Goal: Obtain resource: Download file/media

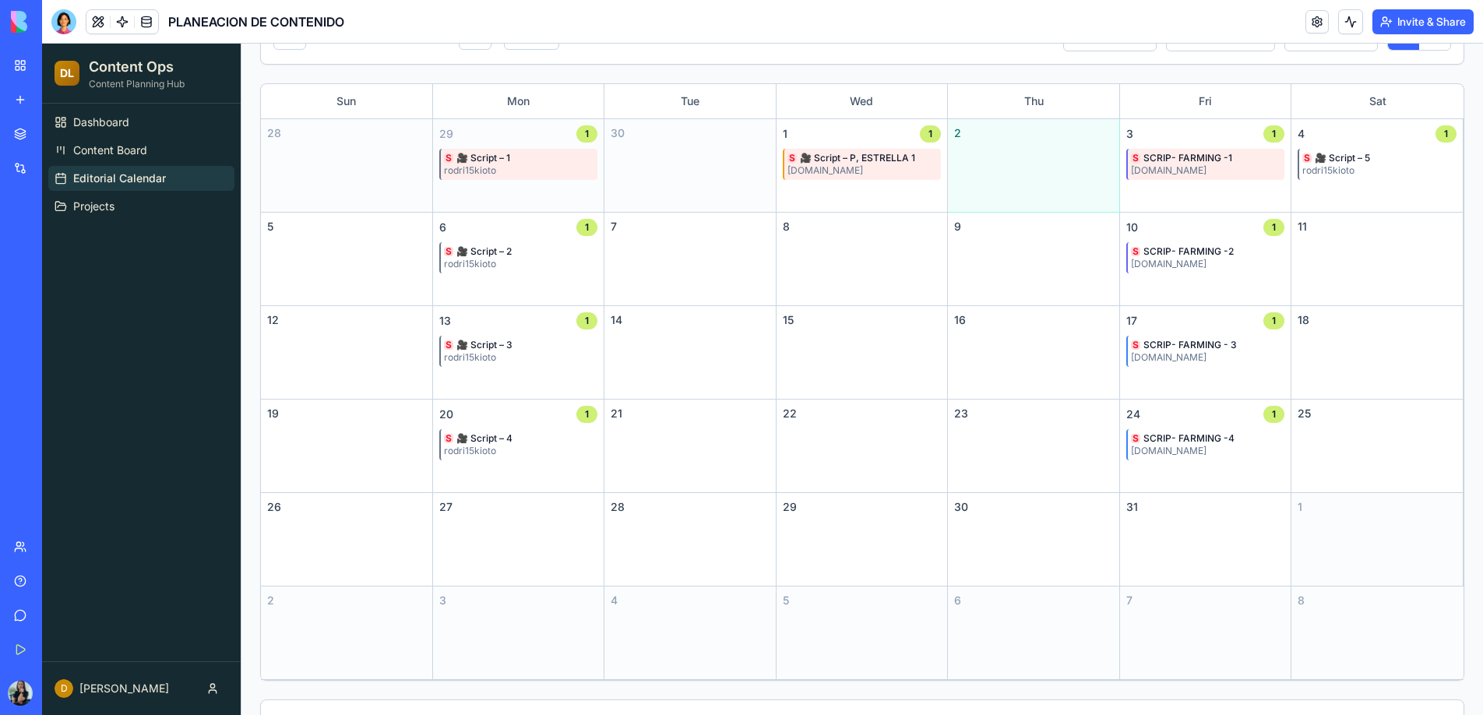
scroll to position [181, 0]
click at [23, 63] on link "My Workspace" at bounding box center [36, 65] width 62 height 31
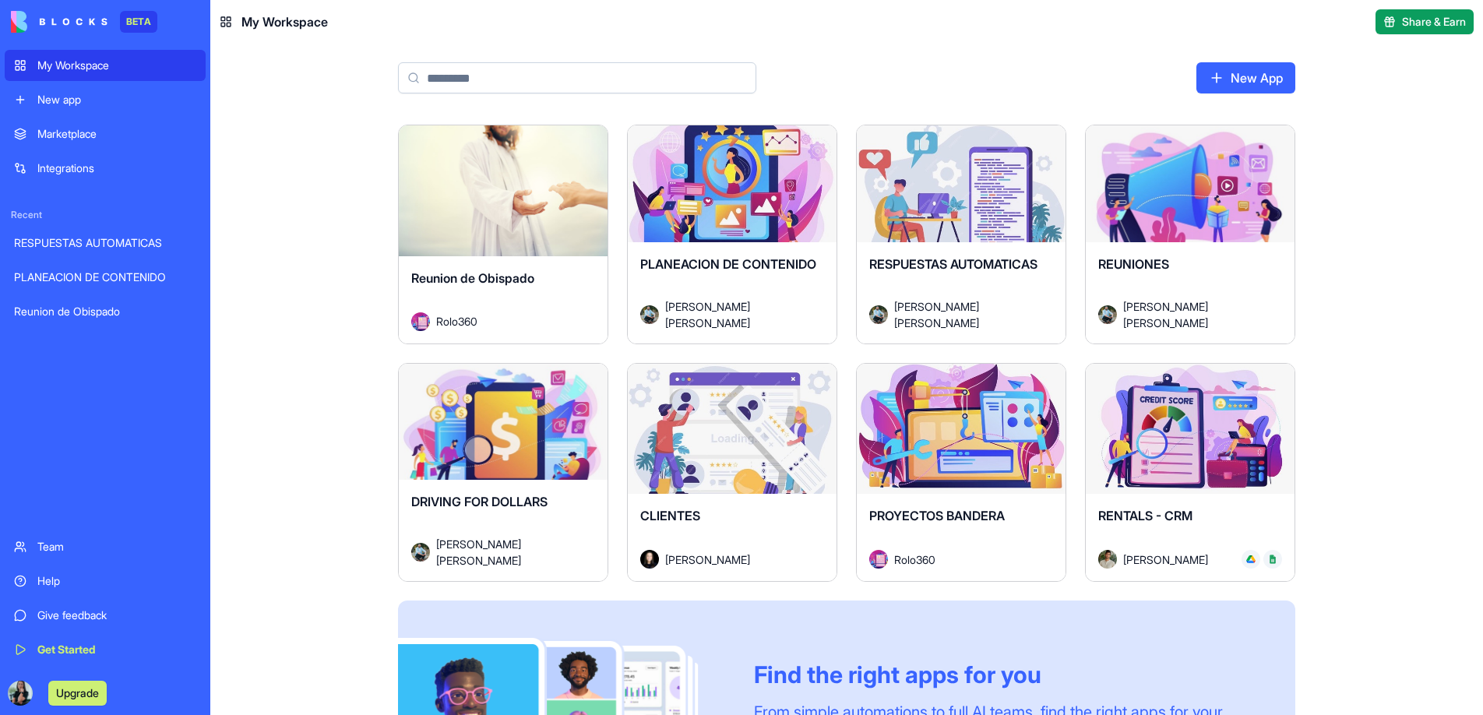
click at [56, 73] on link "My Workspace" at bounding box center [105, 65] width 201 height 31
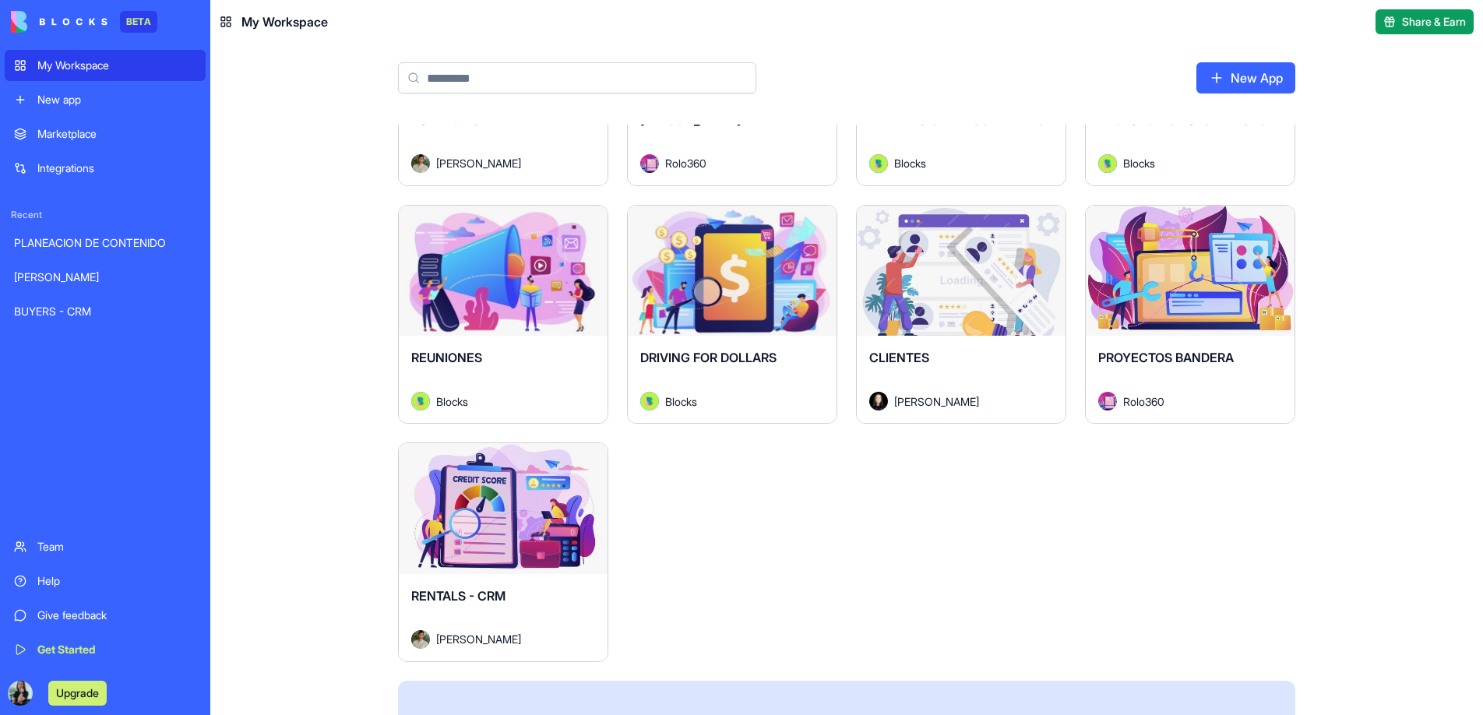
scroll to position [157, 0]
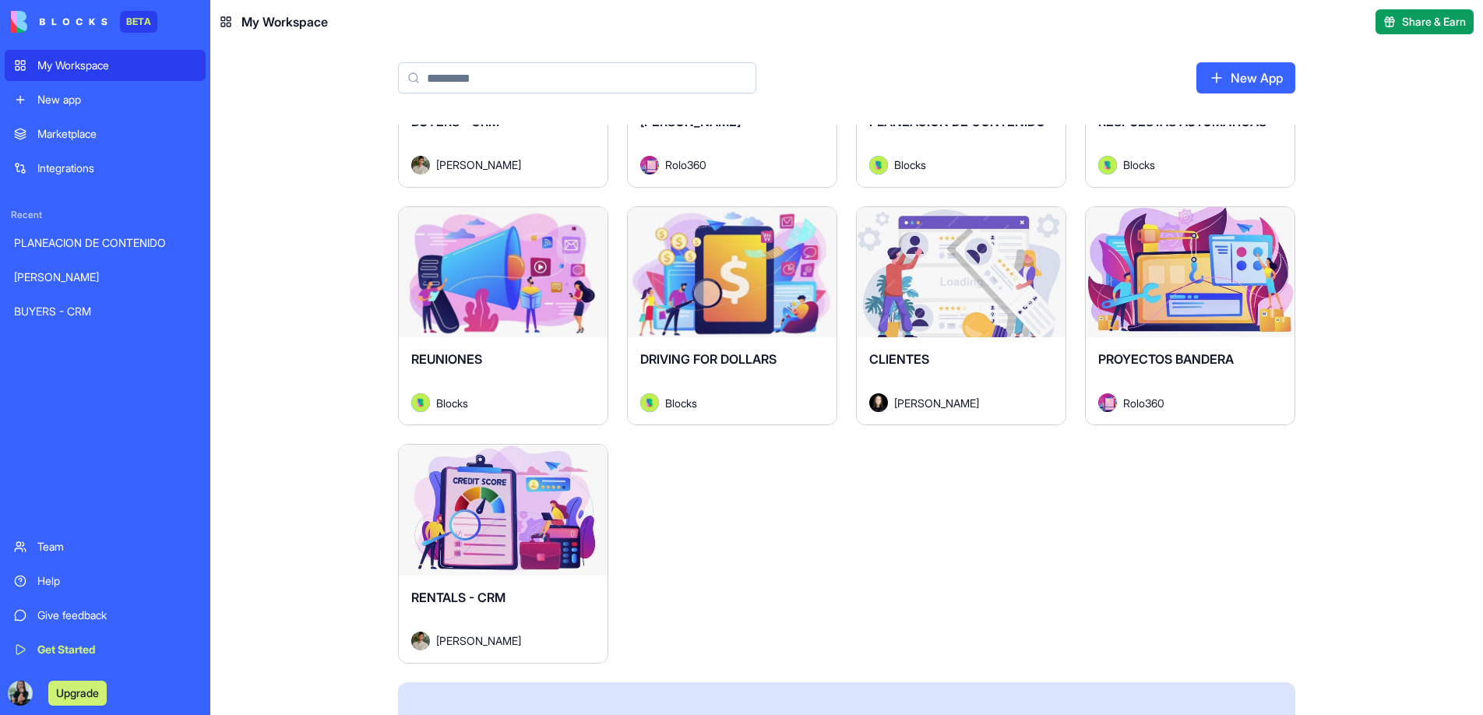
click at [537, 476] on div "Launch" at bounding box center [503, 510] width 209 height 131
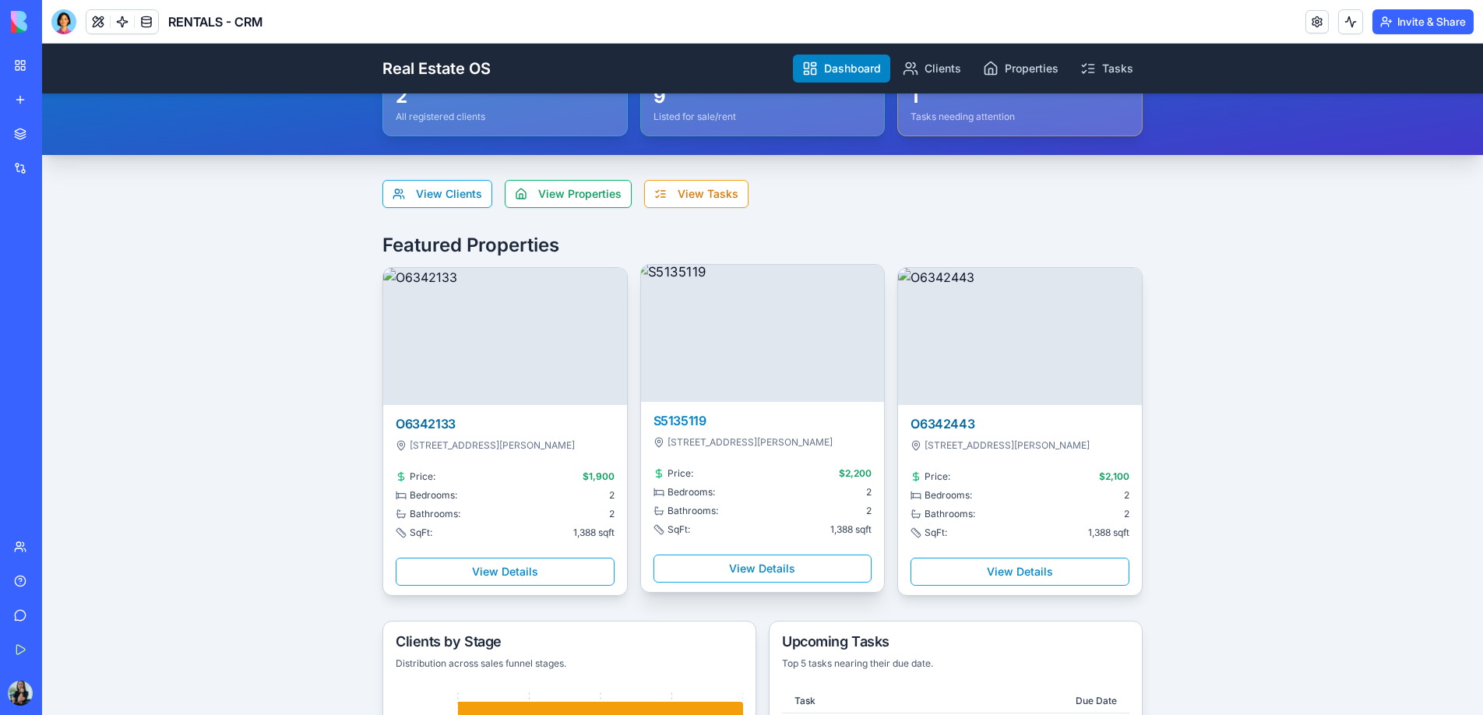
scroll to position [146, 0]
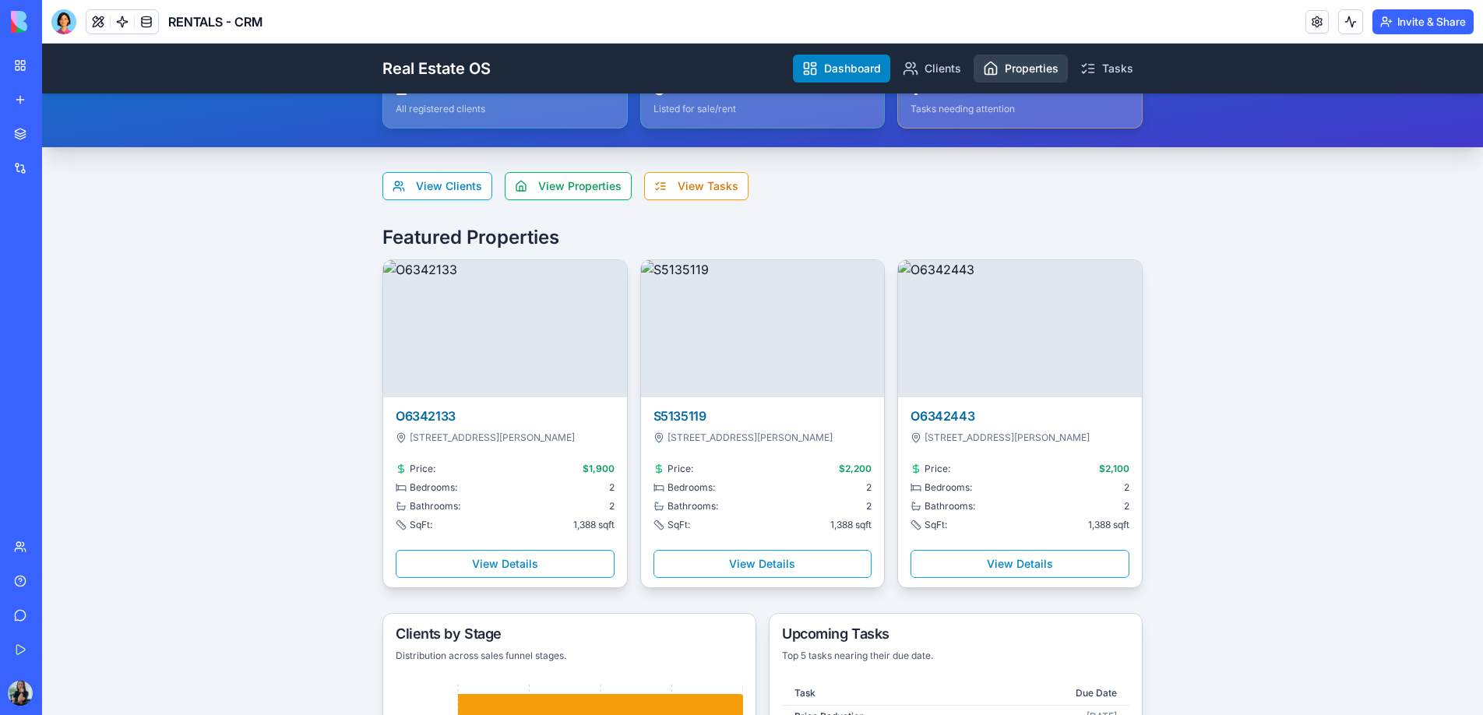
click at [1047, 72] on link "Properties" at bounding box center [1021, 69] width 94 height 28
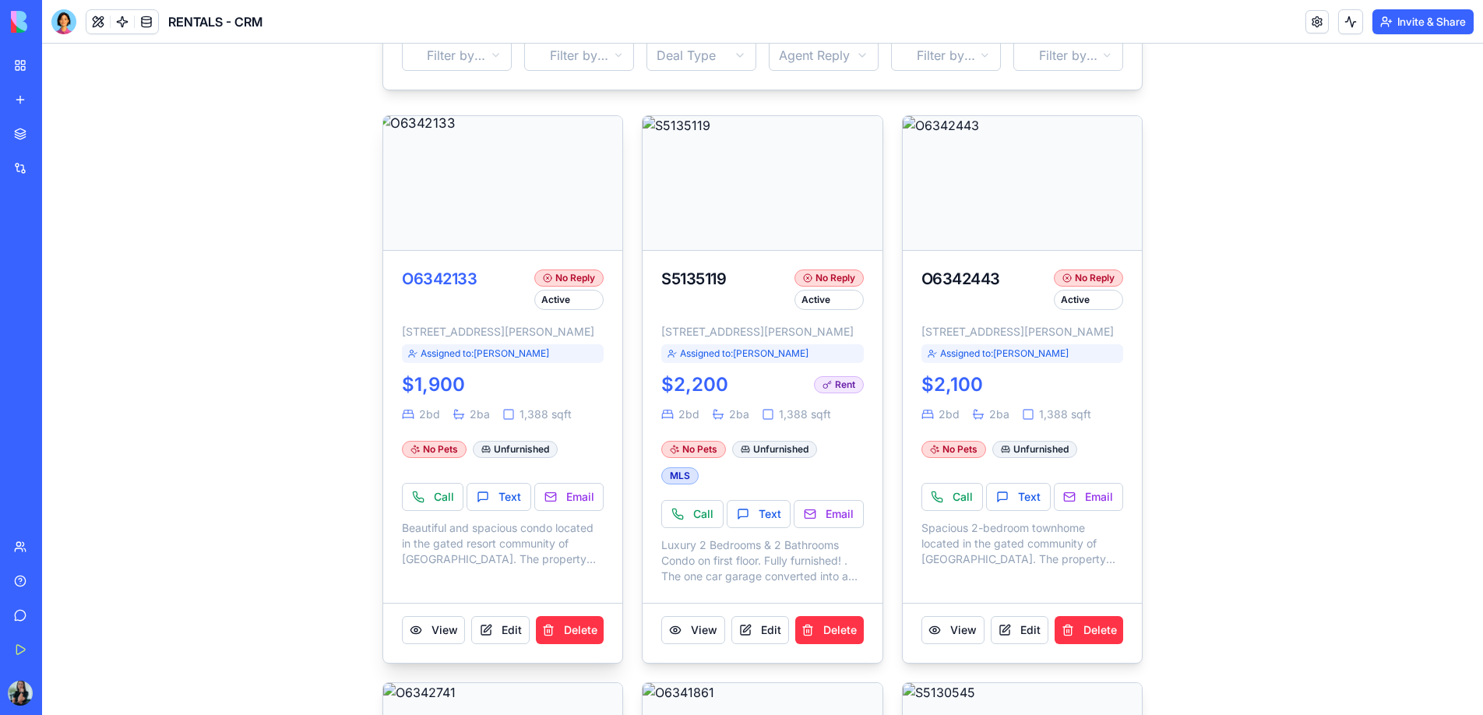
scroll to position [190, 0]
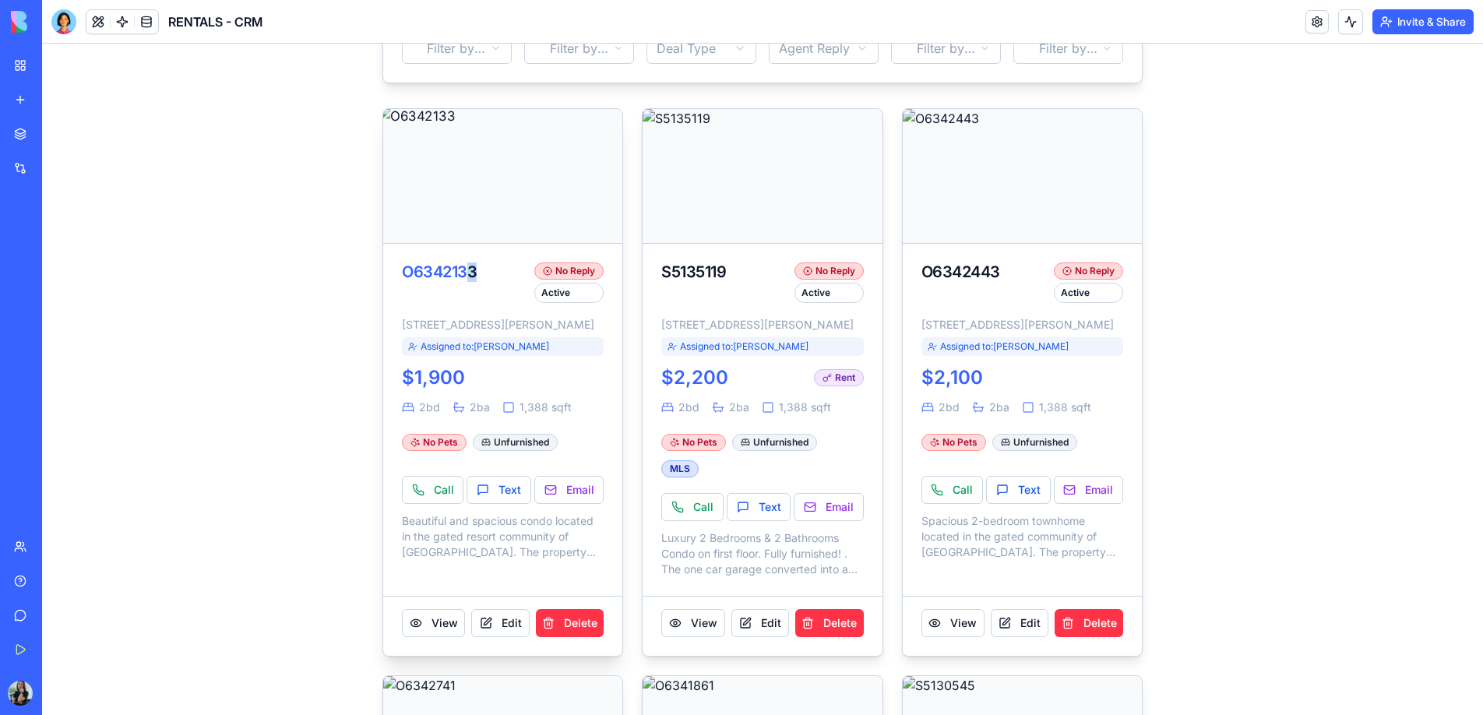
drag, startPoint x: 484, startPoint y: 275, endPoint x: 470, endPoint y: 275, distance: 14.8
click at [470, 275] on div "O6342133" at bounding box center [465, 271] width 126 height 19
click at [488, 283] on div "O6342133 No Reply Active" at bounding box center [503, 282] width 202 height 41
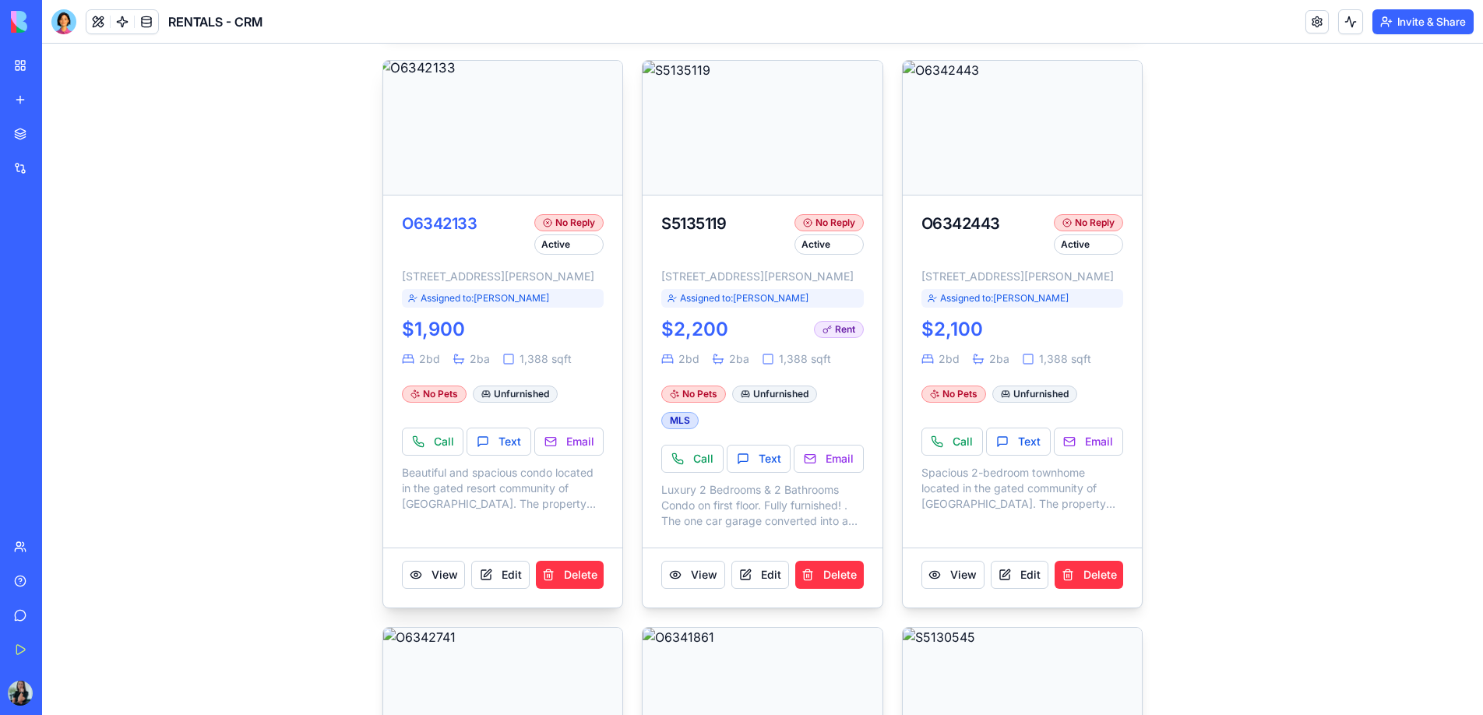
scroll to position [242, 0]
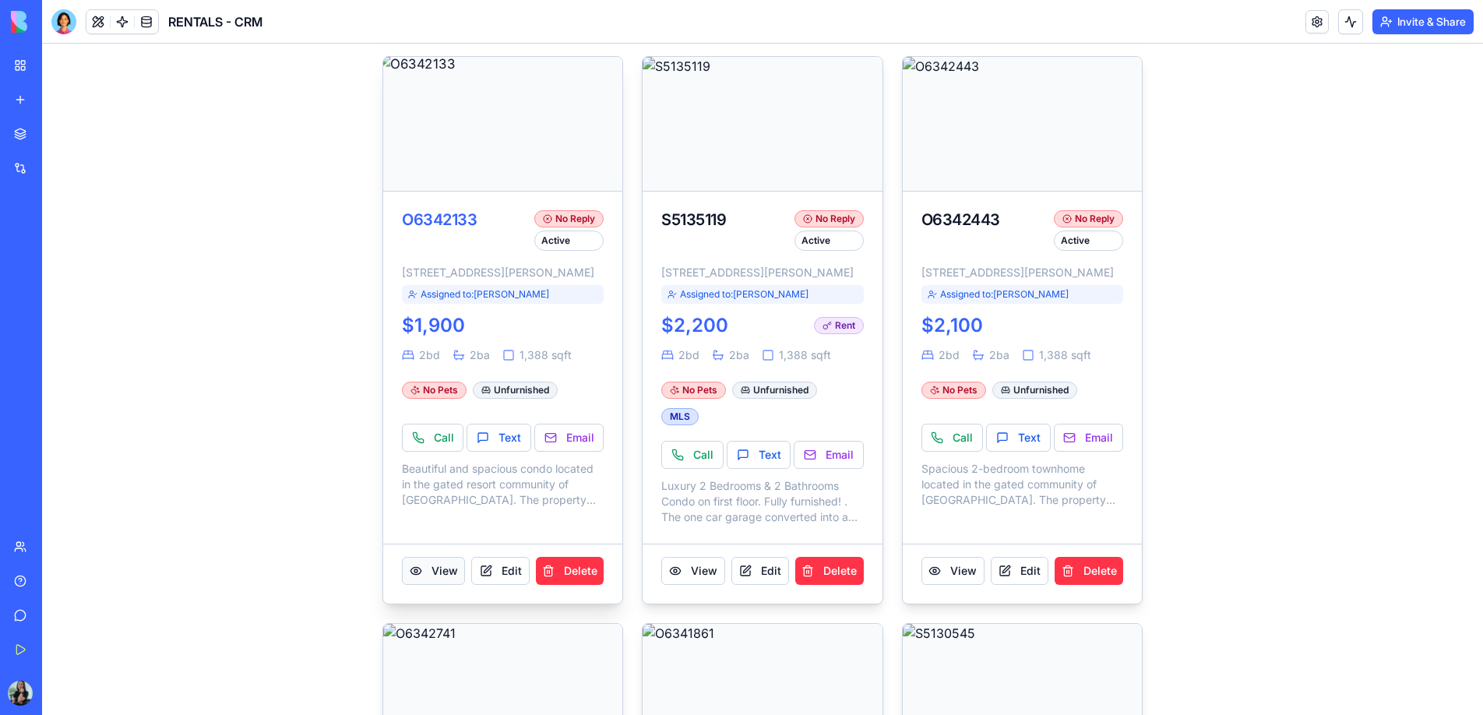
click at [442, 583] on button "View" at bounding box center [433, 571] width 63 height 28
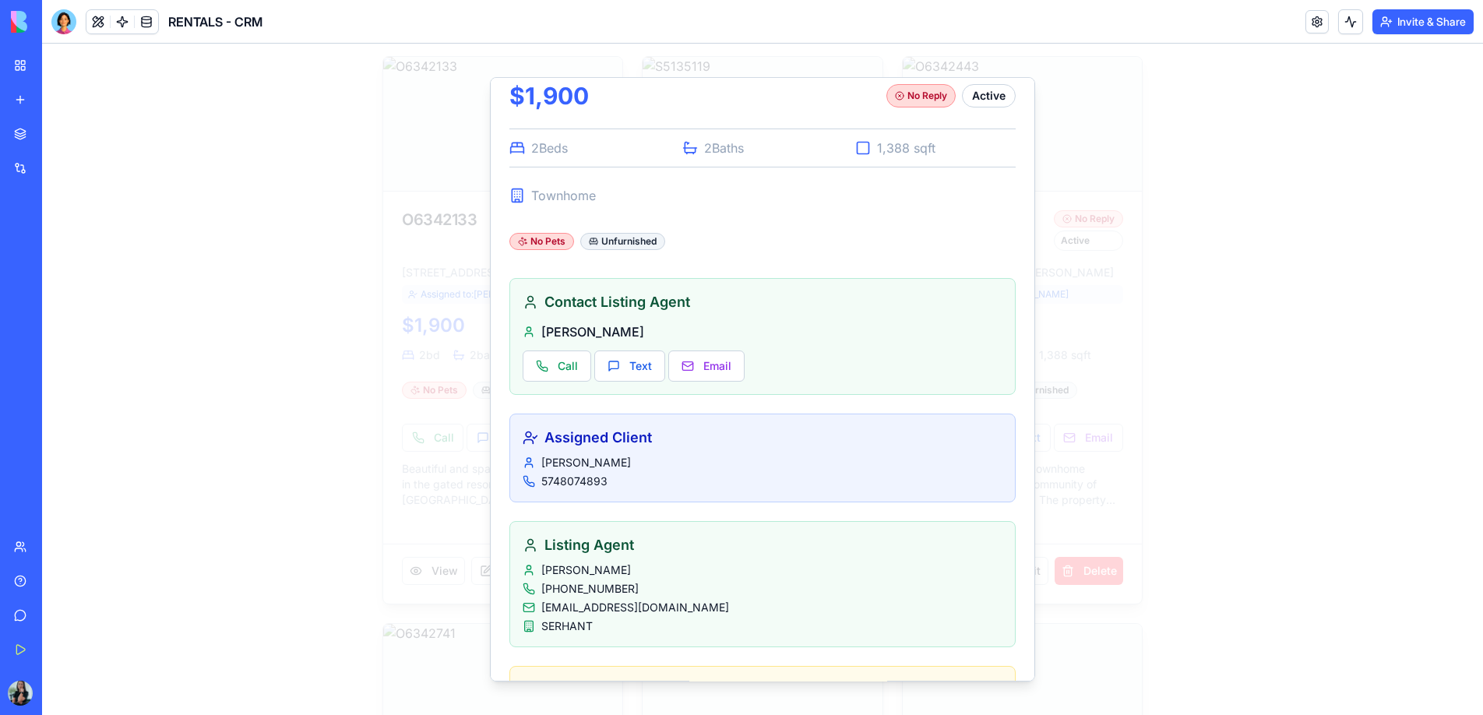
scroll to position [374, 0]
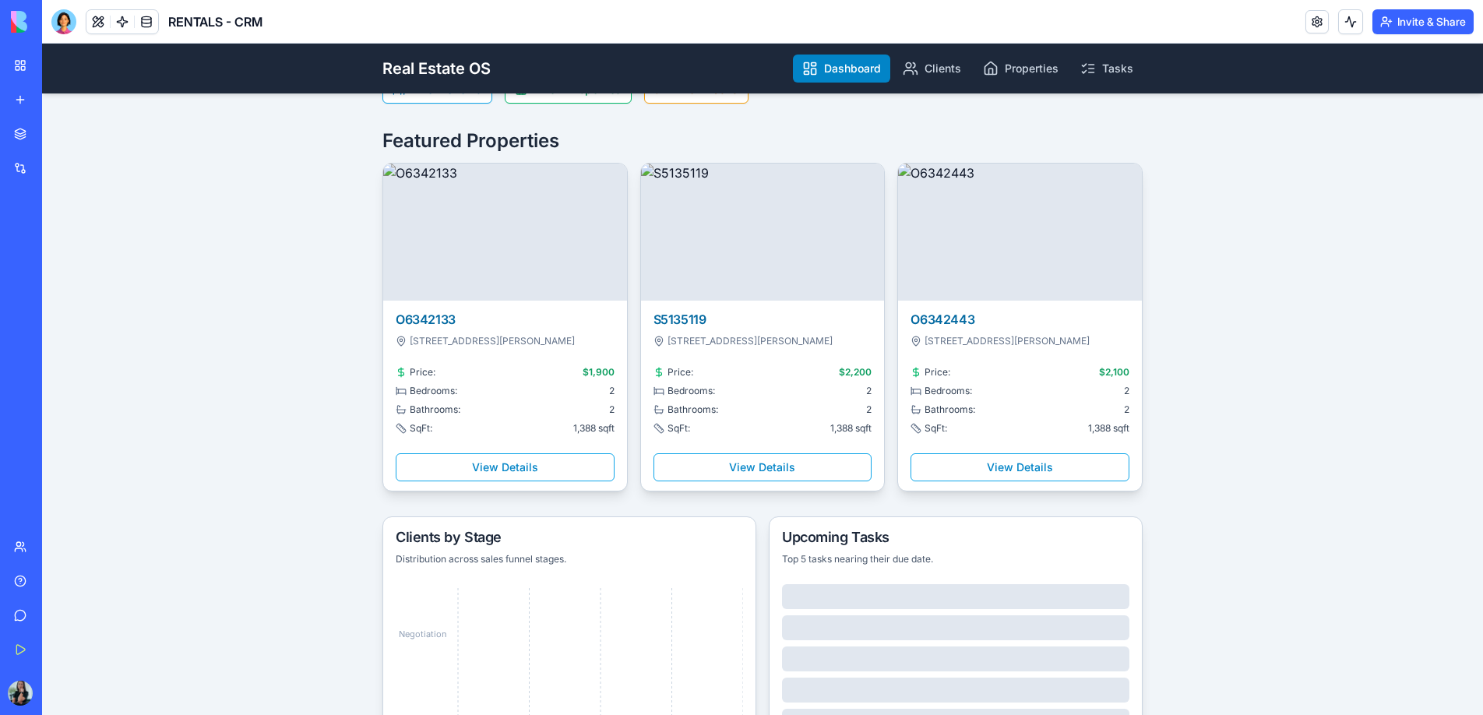
scroll to position [146, 0]
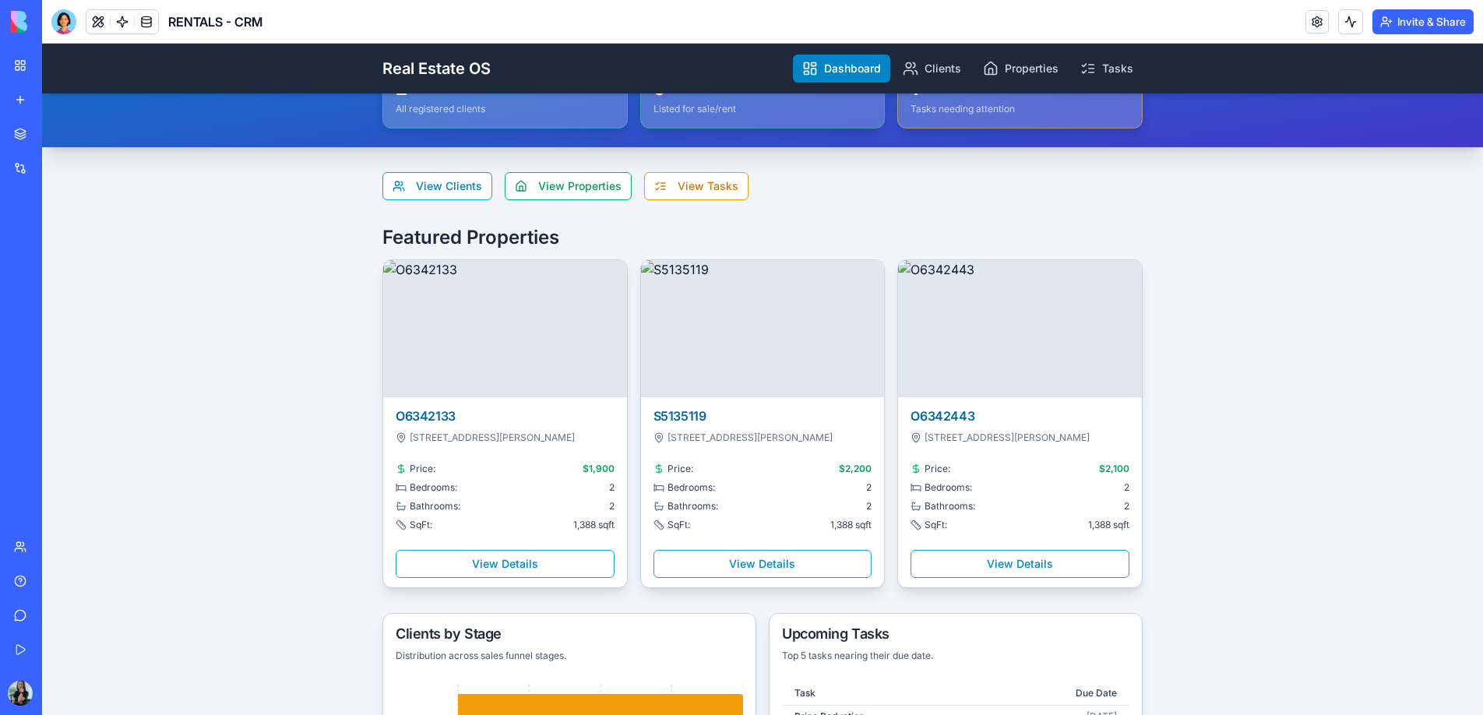
click at [26, 69] on link "My Workspace" at bounding box center [36, 65] width 62 height 31
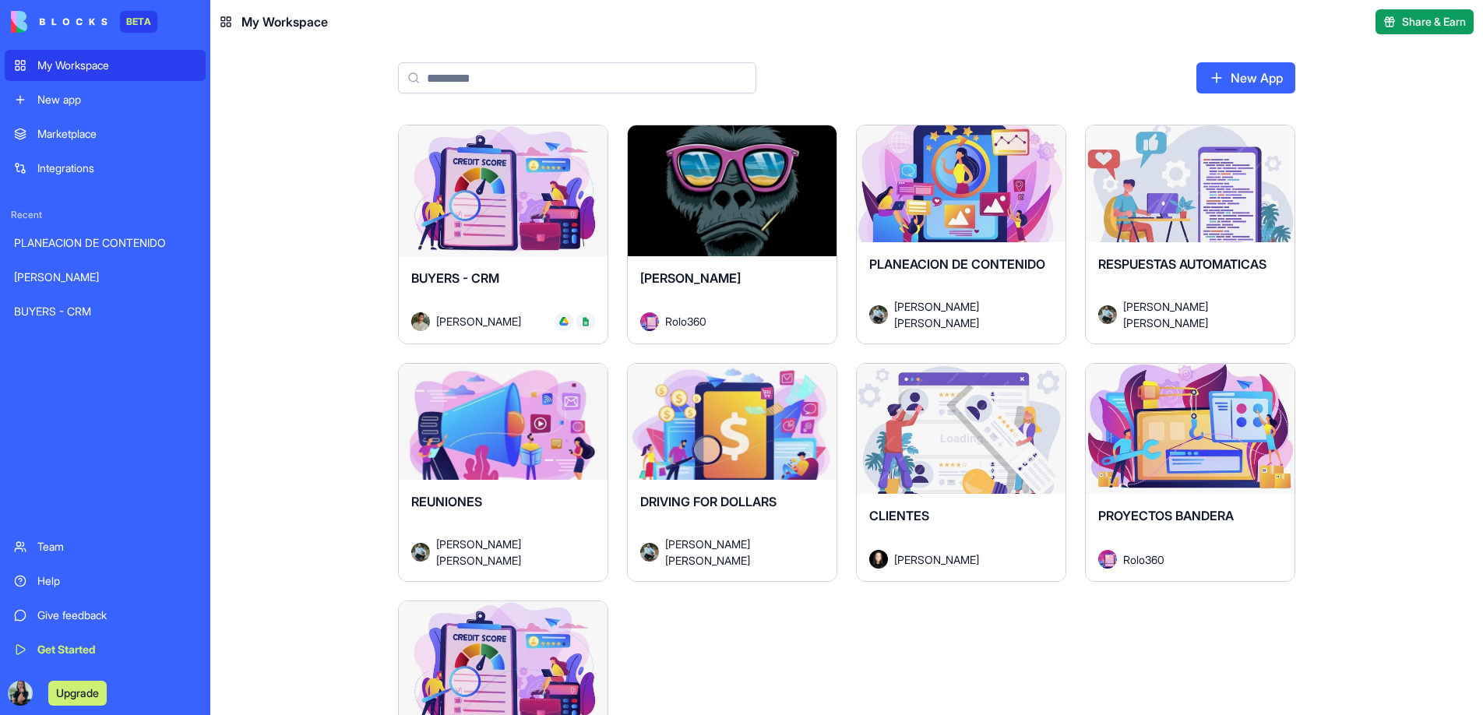
click at [759, 474] on div "Launch" at bounding box center [732, 429] width 209 height 131
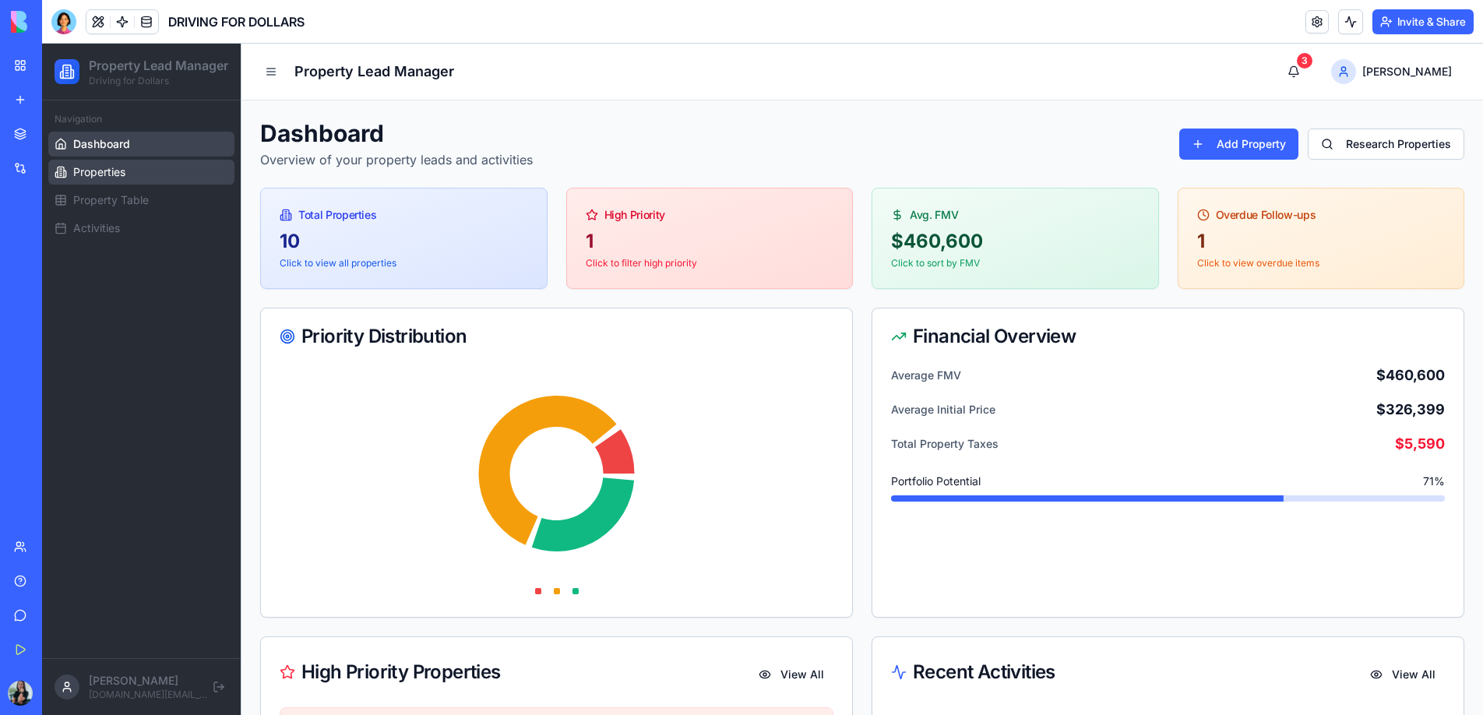
click at [112, 180] on span "Properties" at bounding box center [99, 172] width 52 height 16
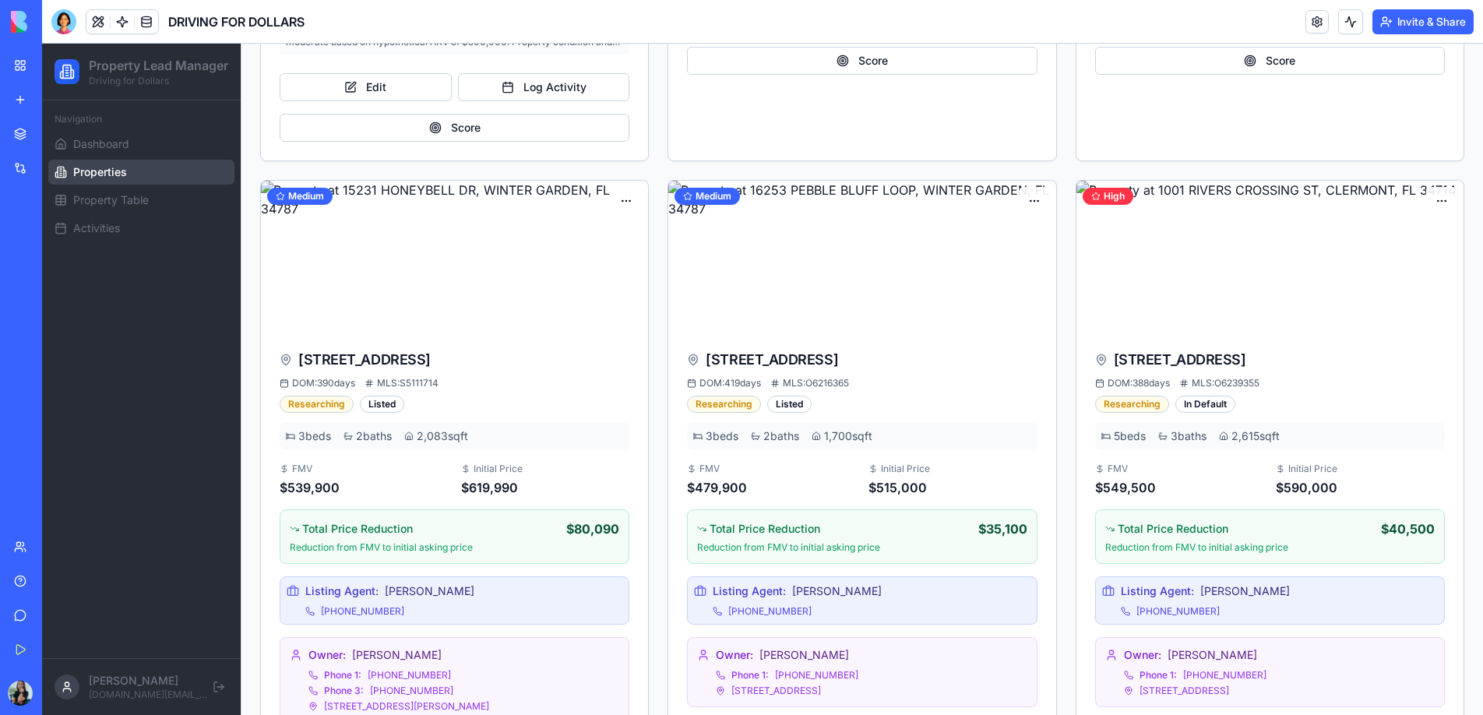
scroll to position [1816, 0]
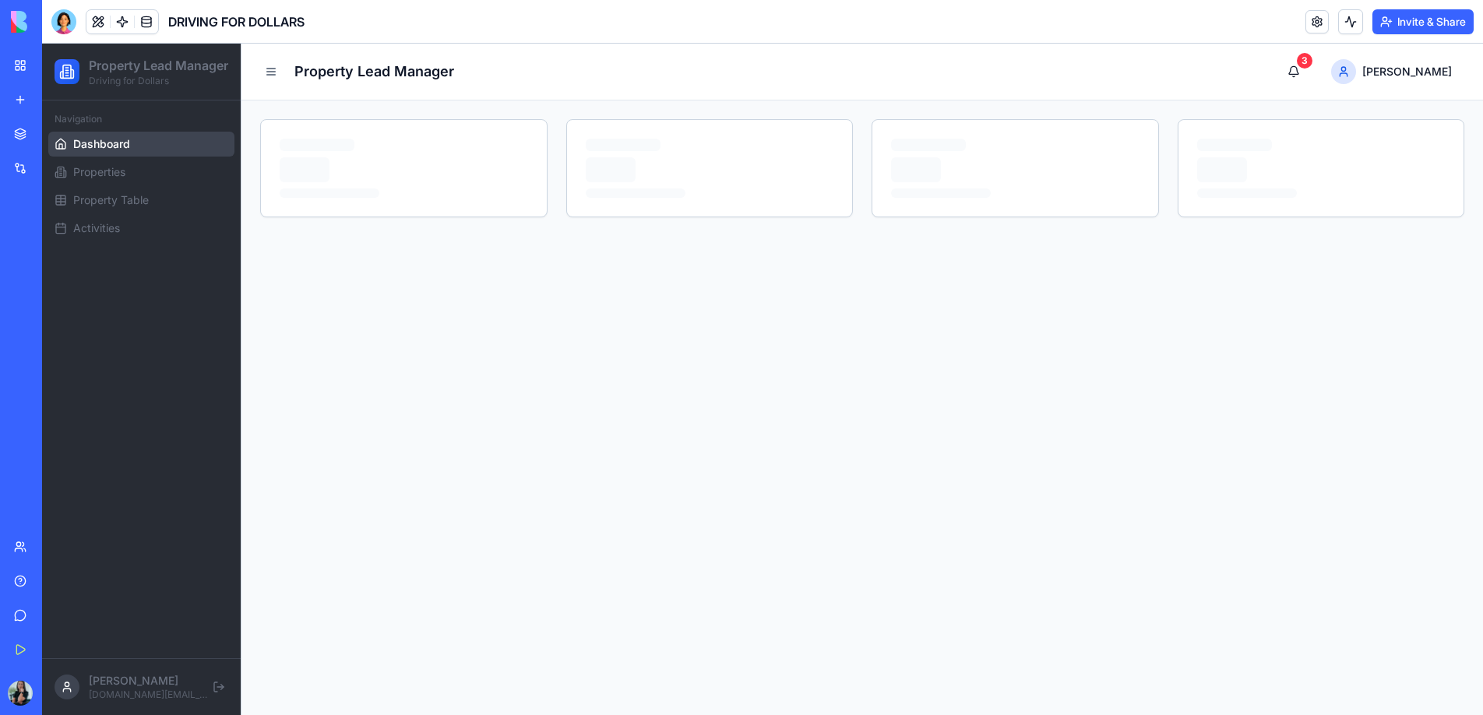
scroll to position [8, 0]
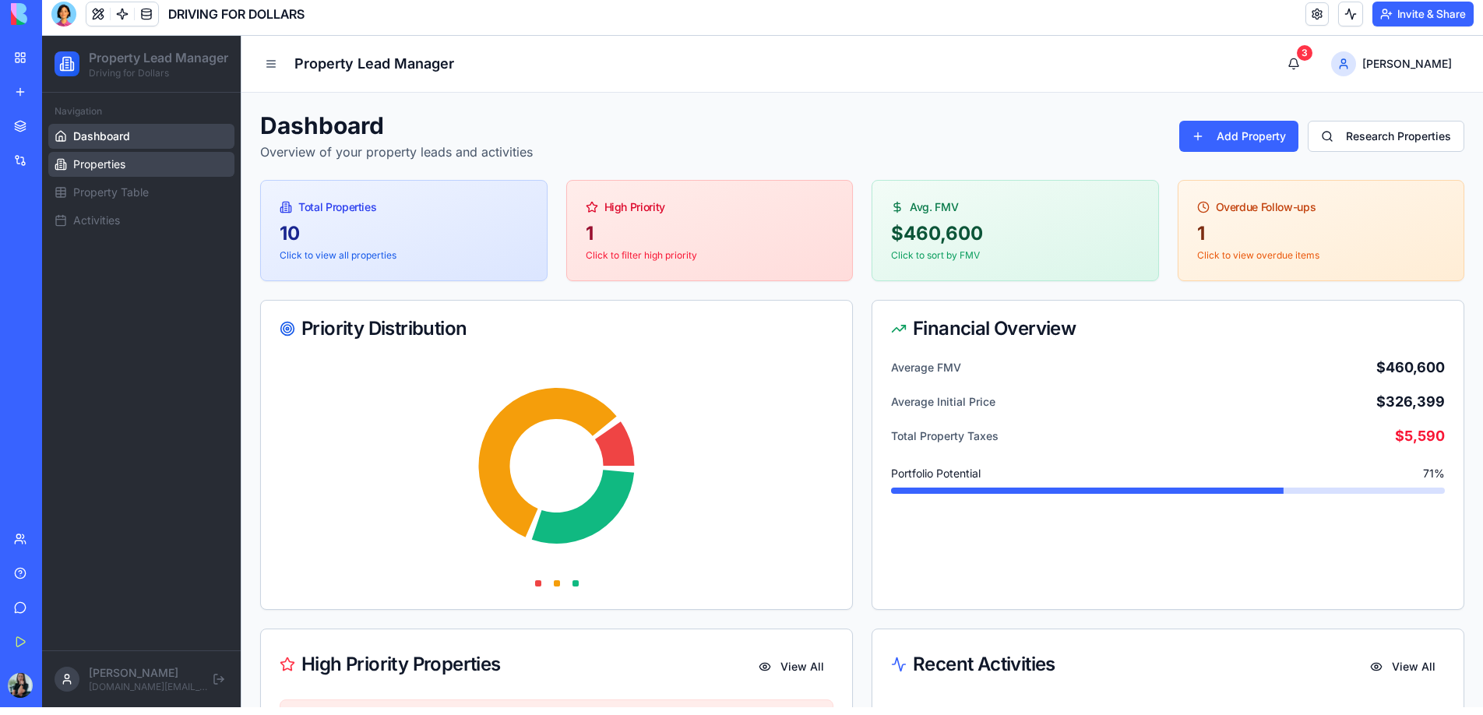
click at [132, 177] on link "Properties" at bounding box center [141, 164] width 186 height 25
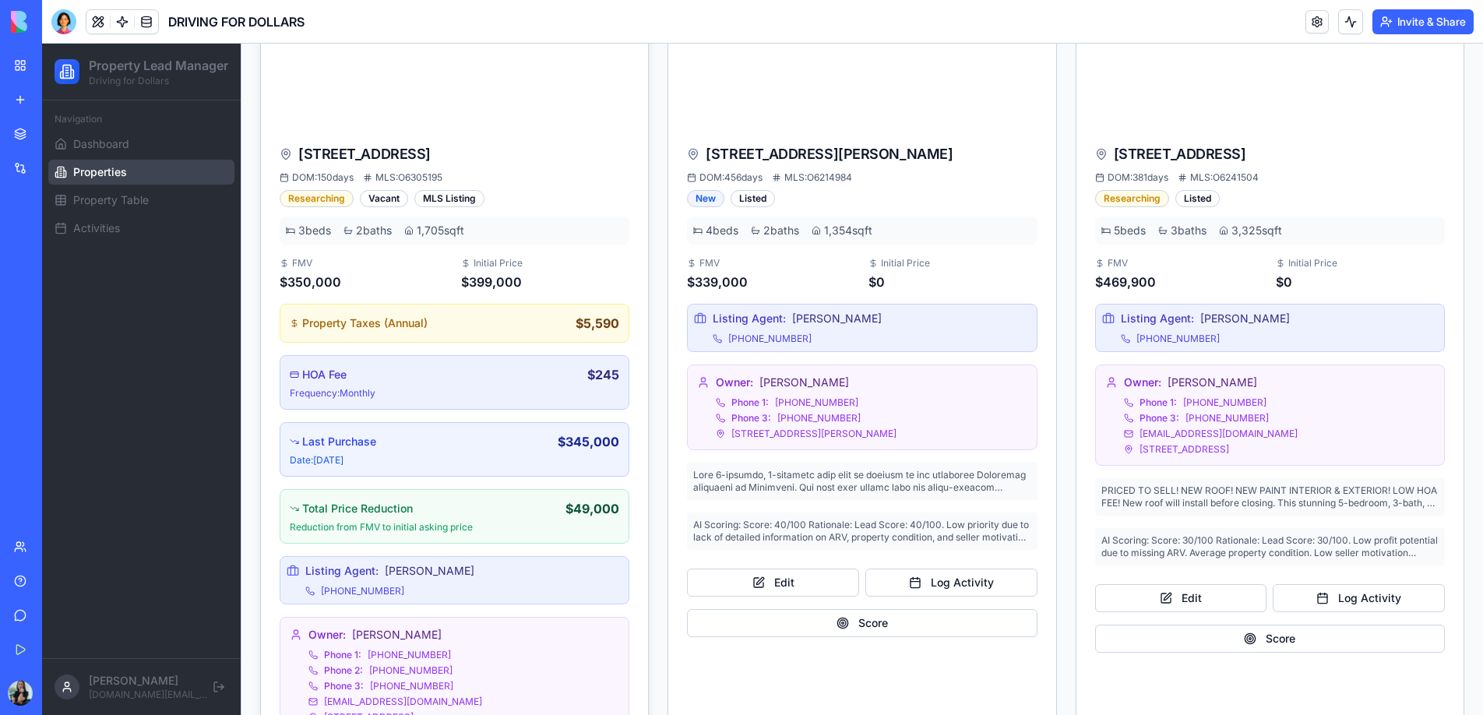
scroll to position [264, 0]
click at [67, 12] on div at bounding box center [63, 21] width 25 height 25
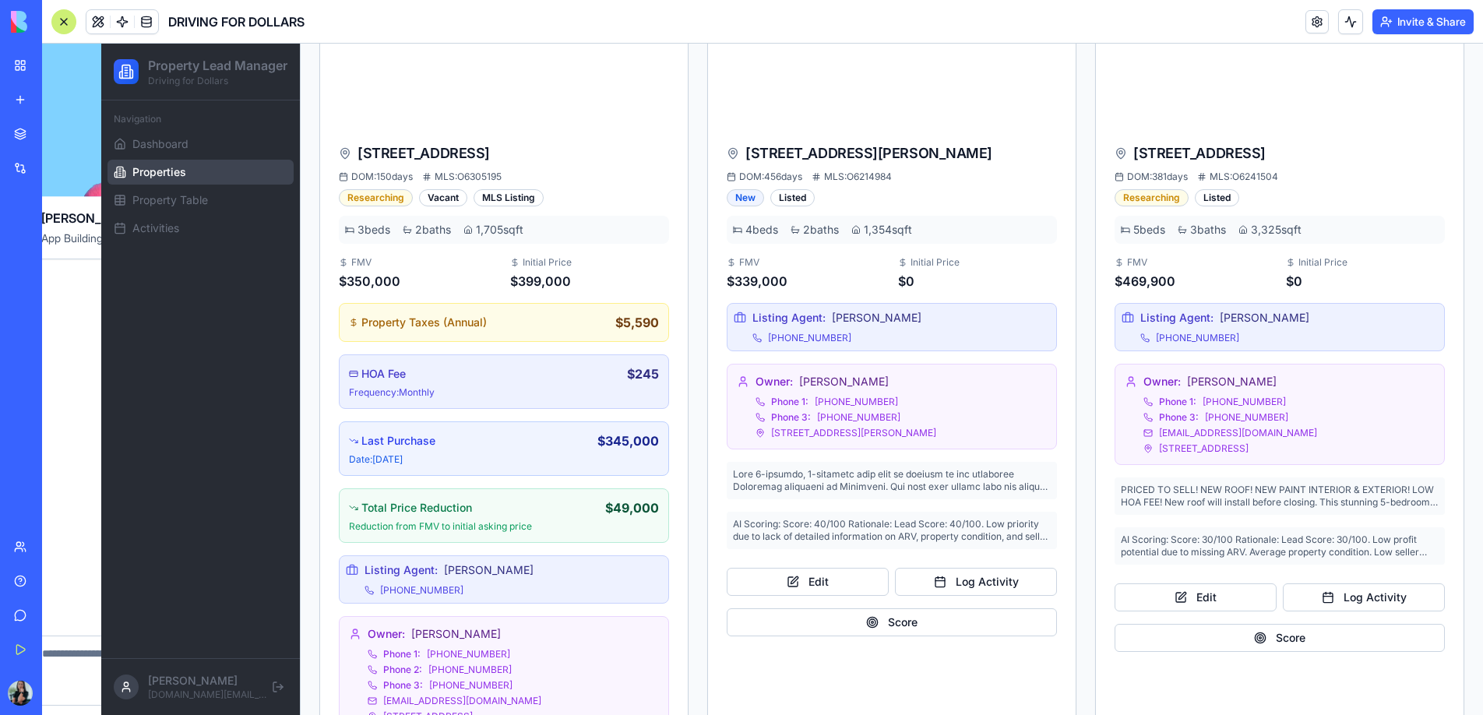
scroll to position [0, 0]
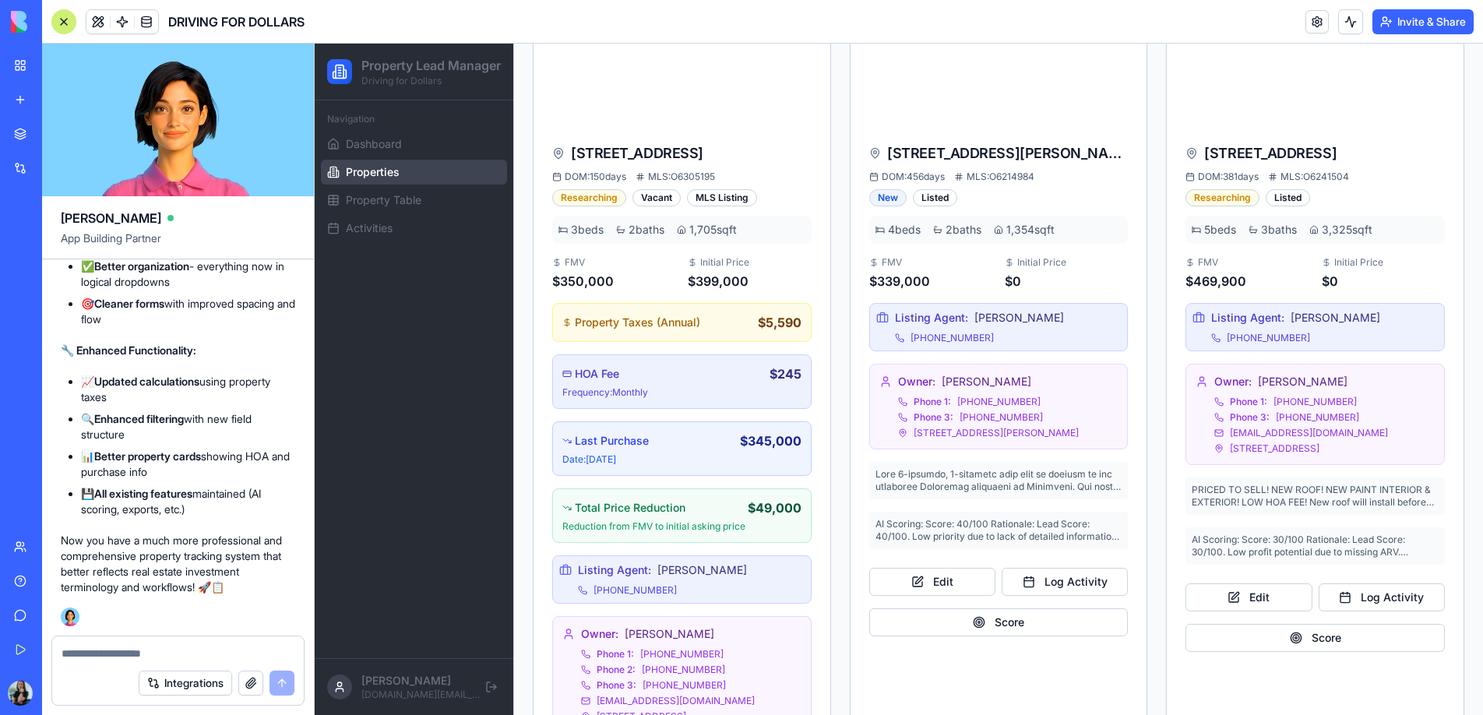
click at [62, 24] on div at bounding box center [63, 21] width 25 height 25
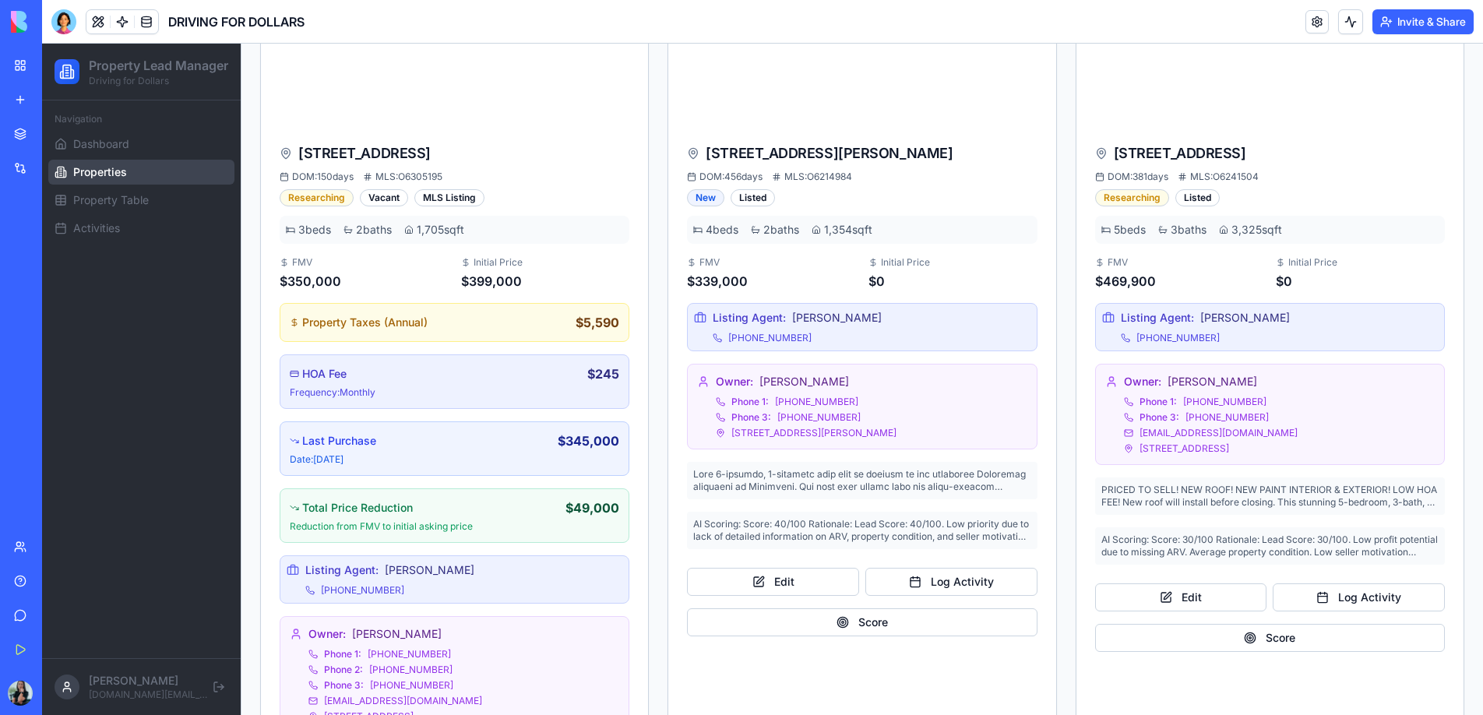
click at [41, 72] on div "My Workspace" at bounding box center [47, 66] width 20 height 16
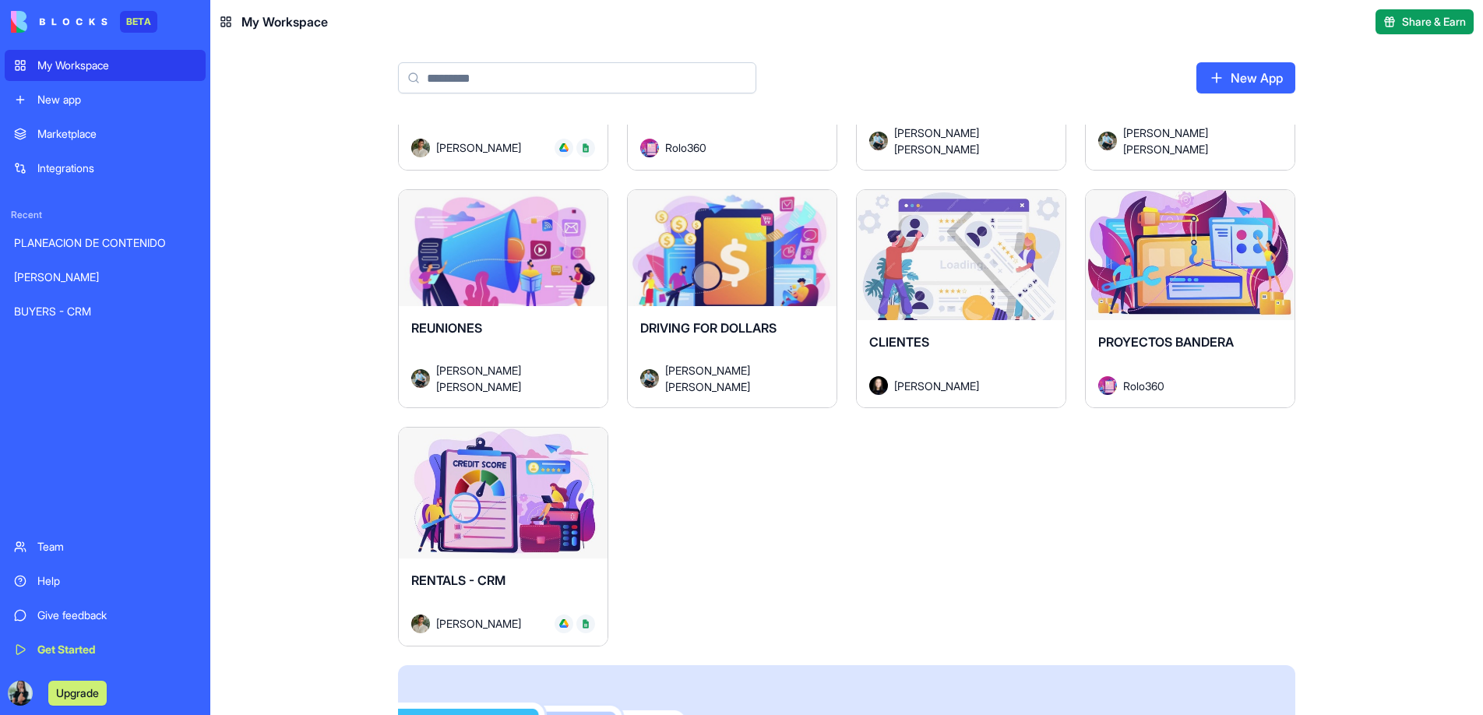
scroll to position [251, 0]
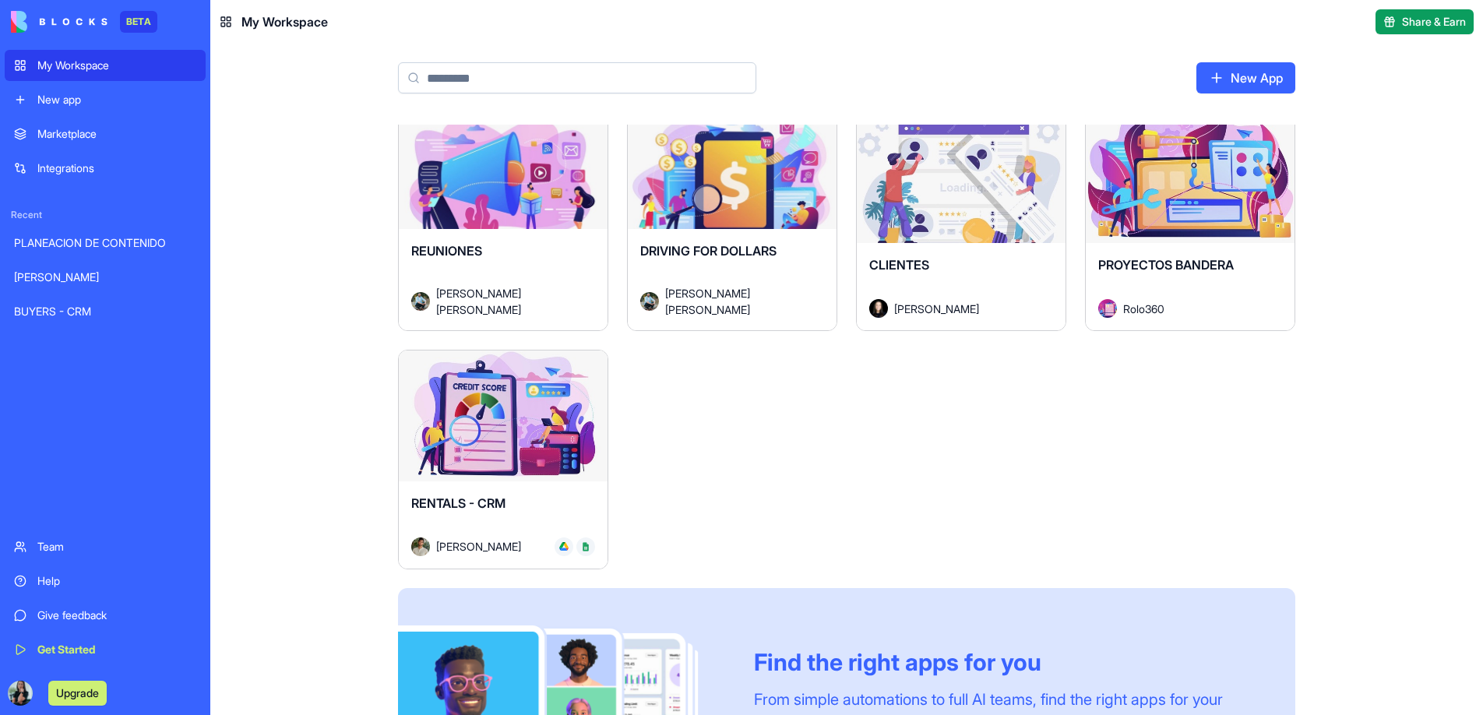
click at [431, 463] on div "Launch" at bounding box center [503, 416] width 209 height 131
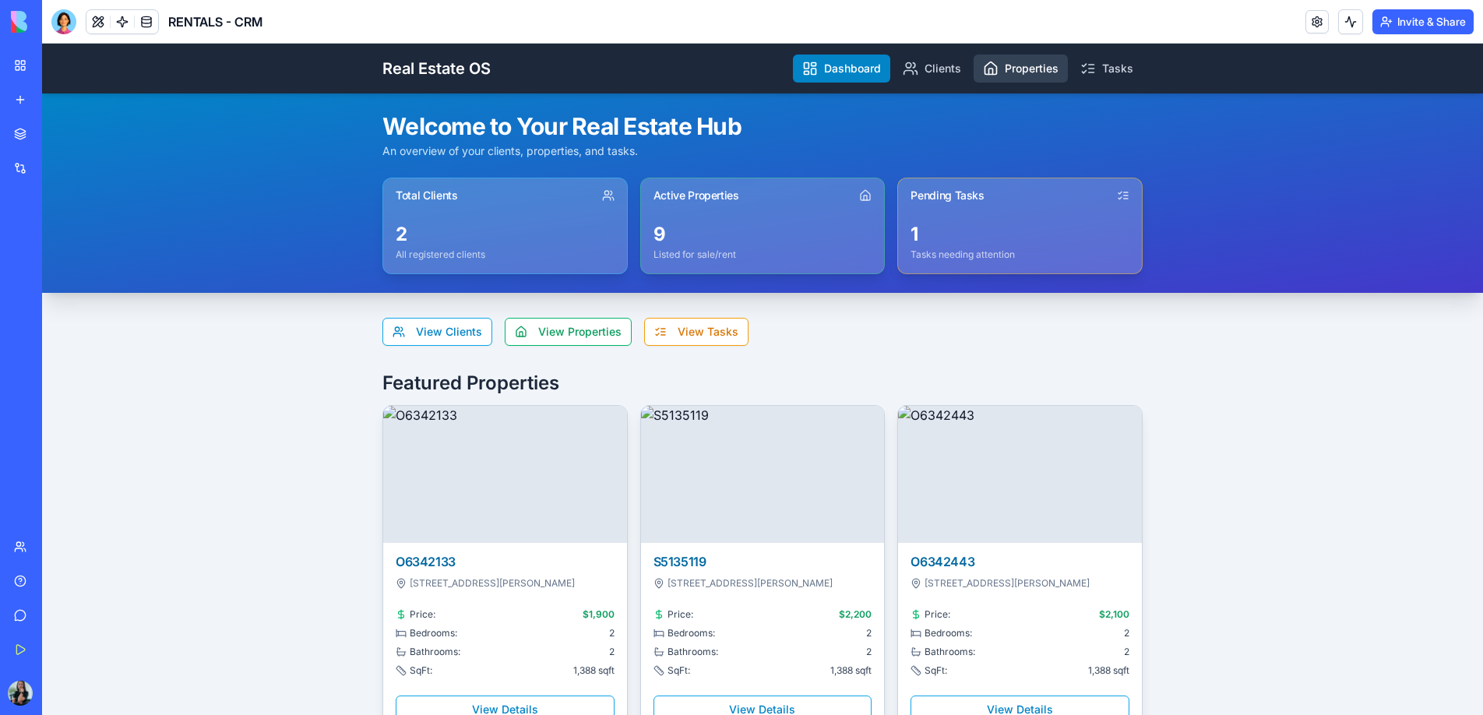
click at [1021, 74] on link "Properties" at bounding box center [1021, 69] width 94 height 28
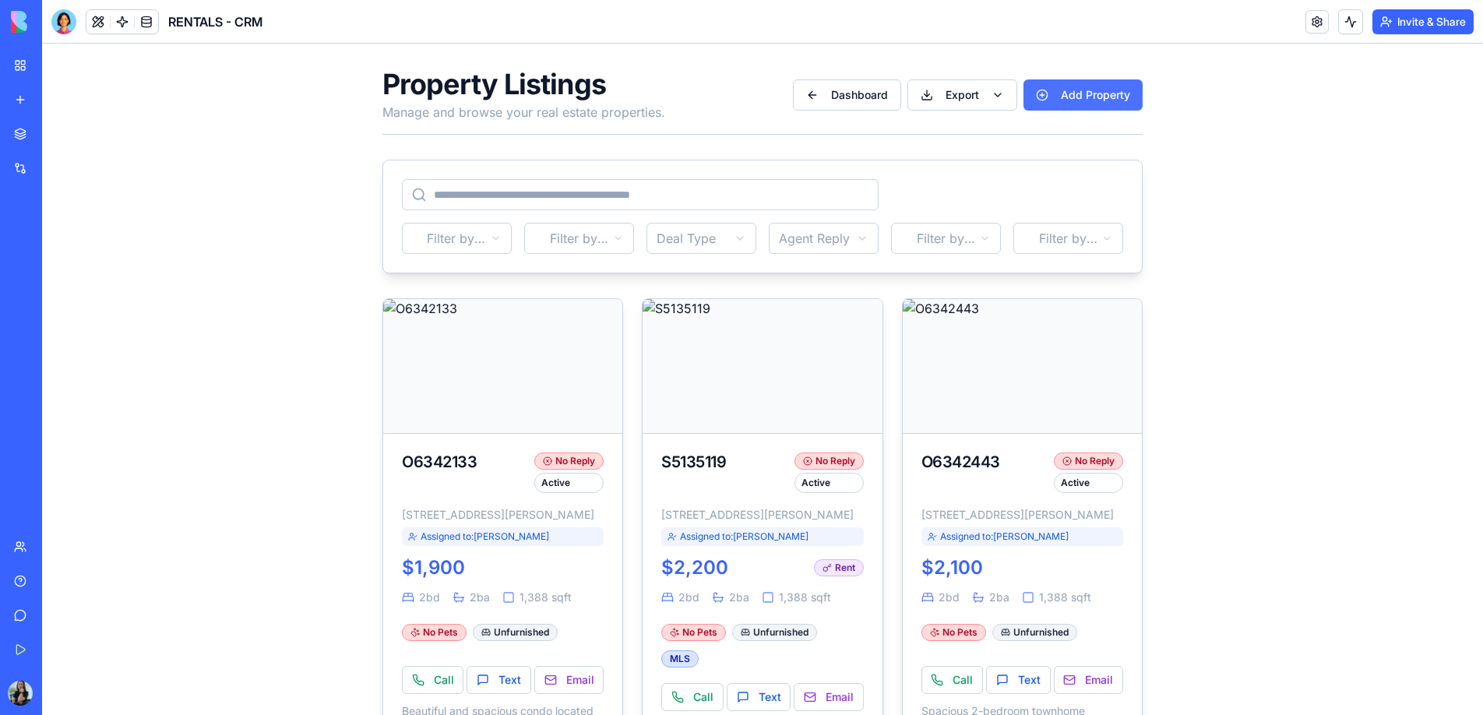
click at [1050, 90] on button "Add Property" at bounding box center [1082, 94] width 119 height 31
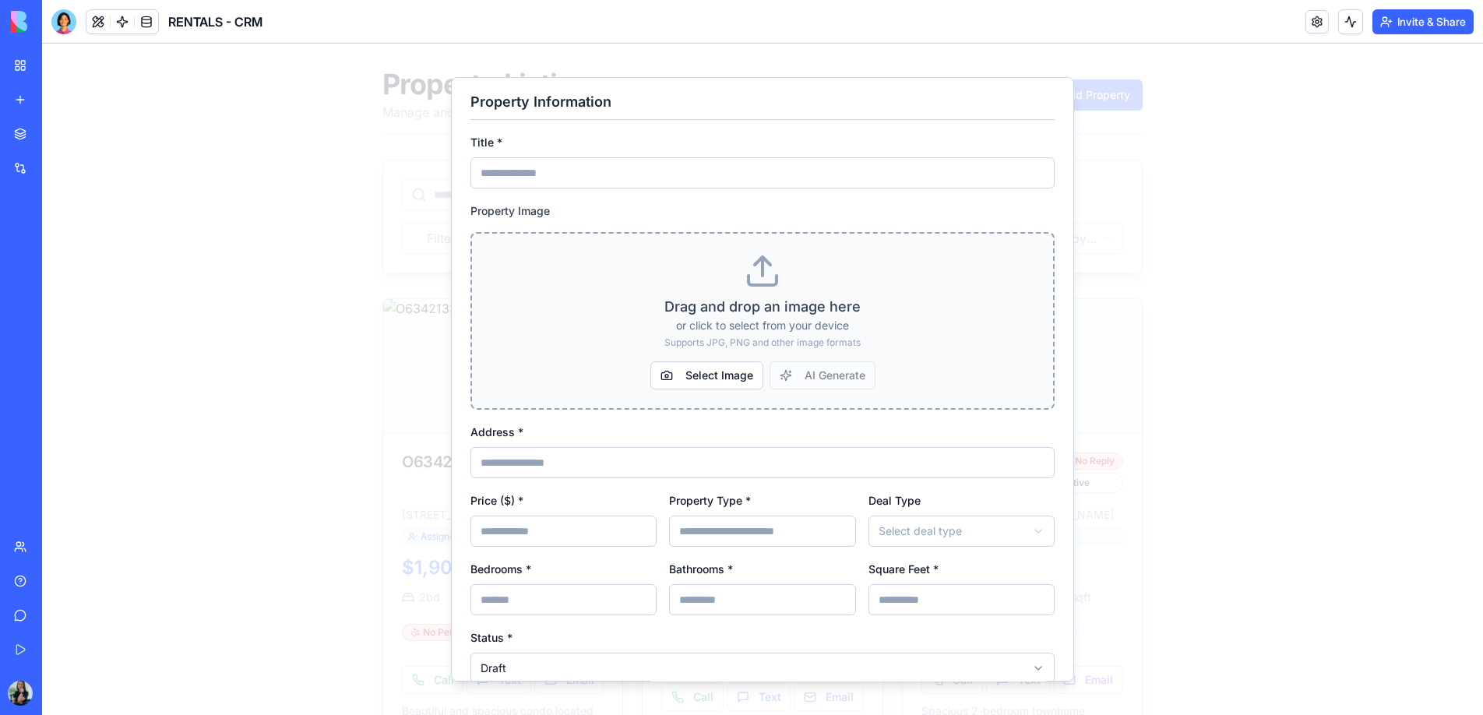
scroll to position [96, 0]
click at [67, 30] on div at bounding box center [63, 21] width 25 height 25
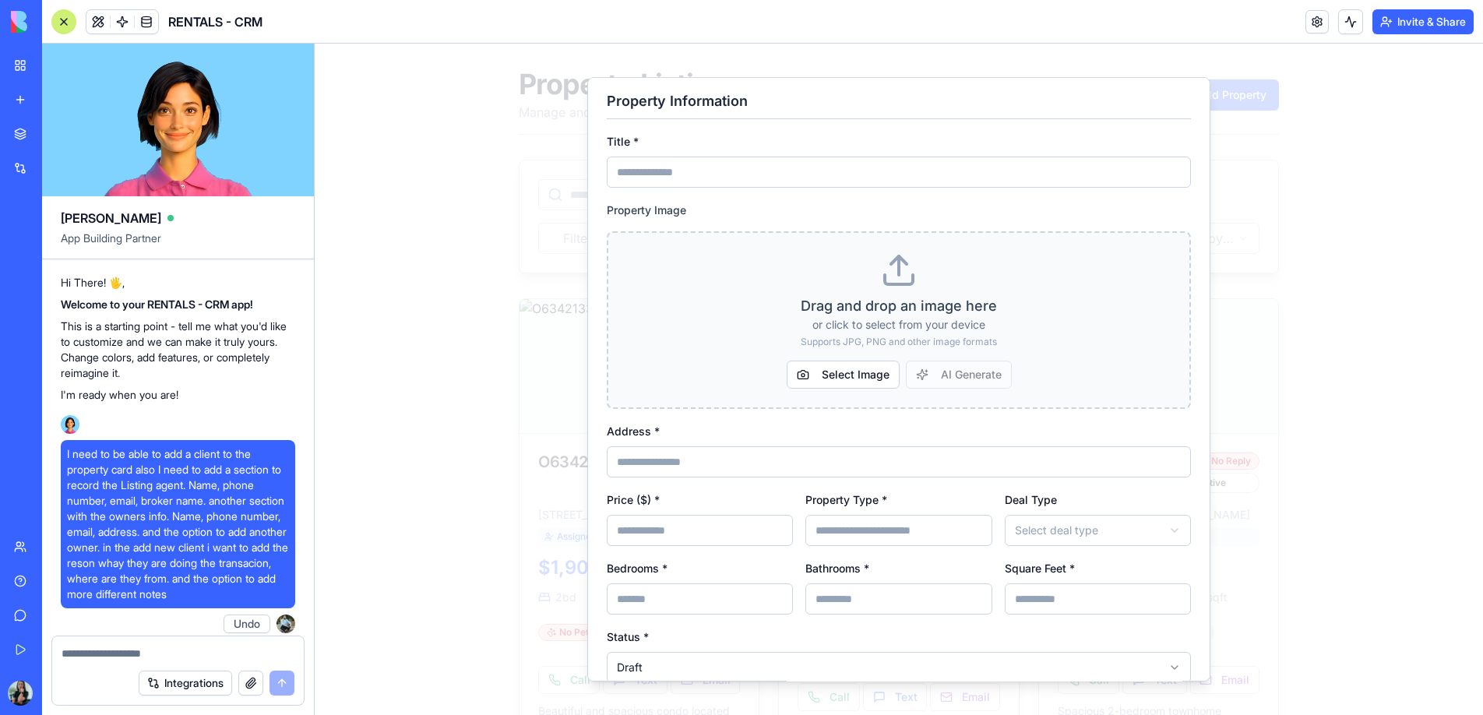
scroll to position [6855, 0]
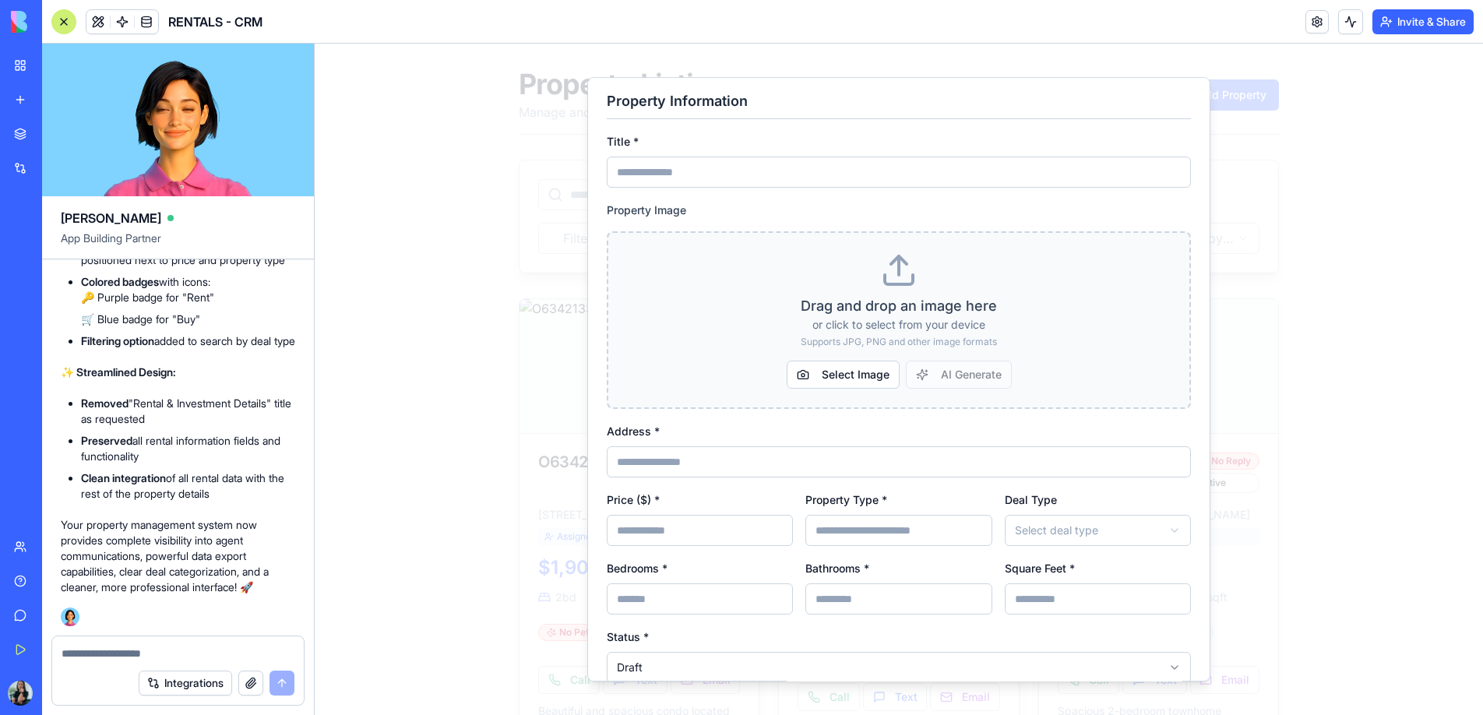
click at [63, 17] on div at bounding box center [63, 21] width 25 height 25
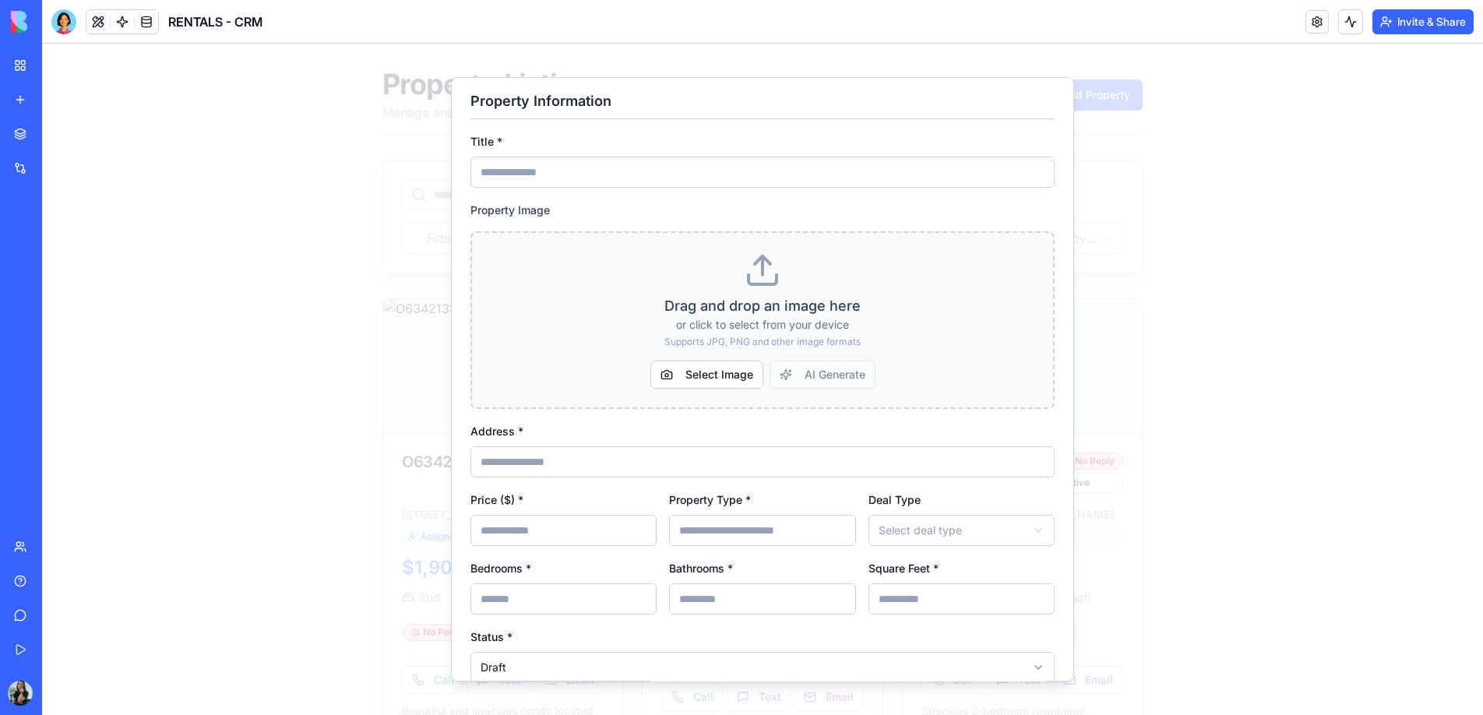
click at [26, 69] on link "My Workspace" at bounding box center [36, 65] width 62 height 31
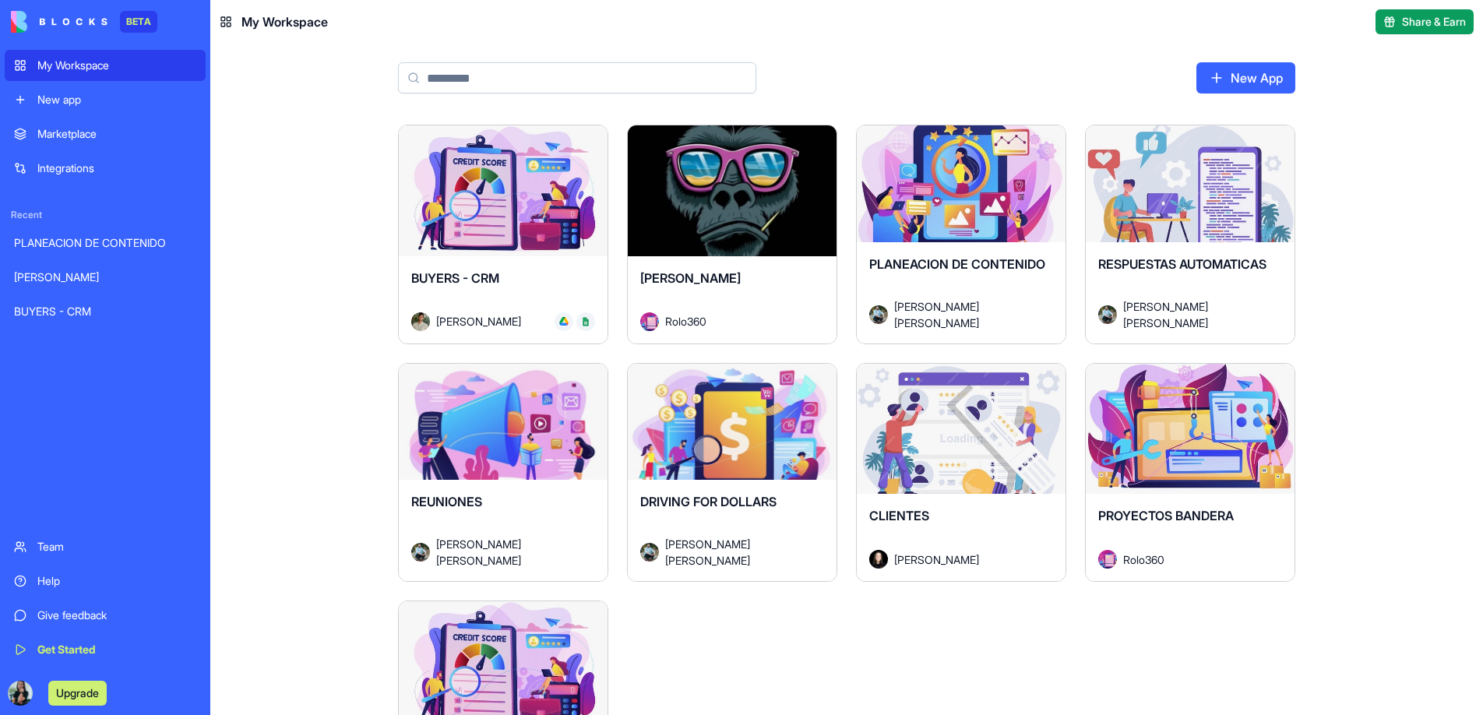
click at [715, 482] on div "Launch" at bounding box center [732, 429] width 209 height 131
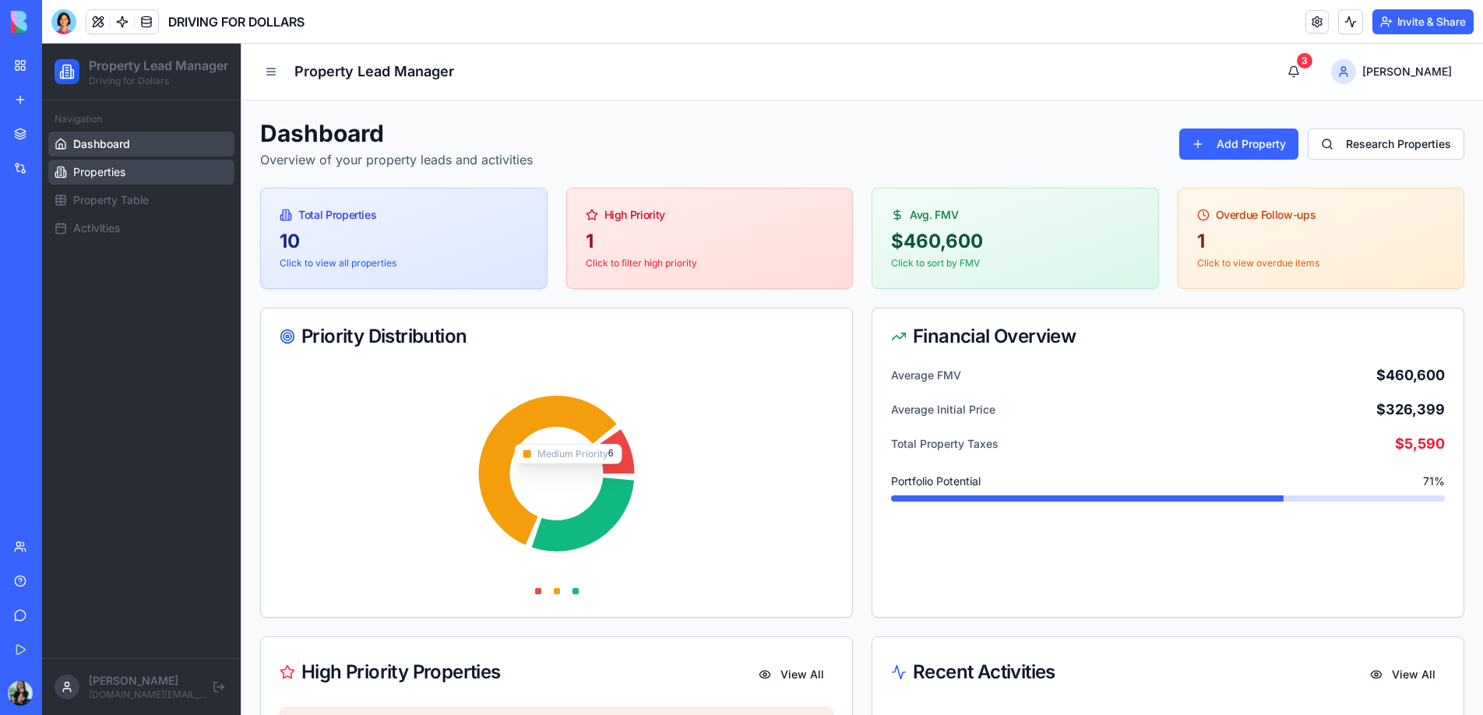
click at [118, 180] on span "Properties" at bounding box center [99, 172] width 52 height 16
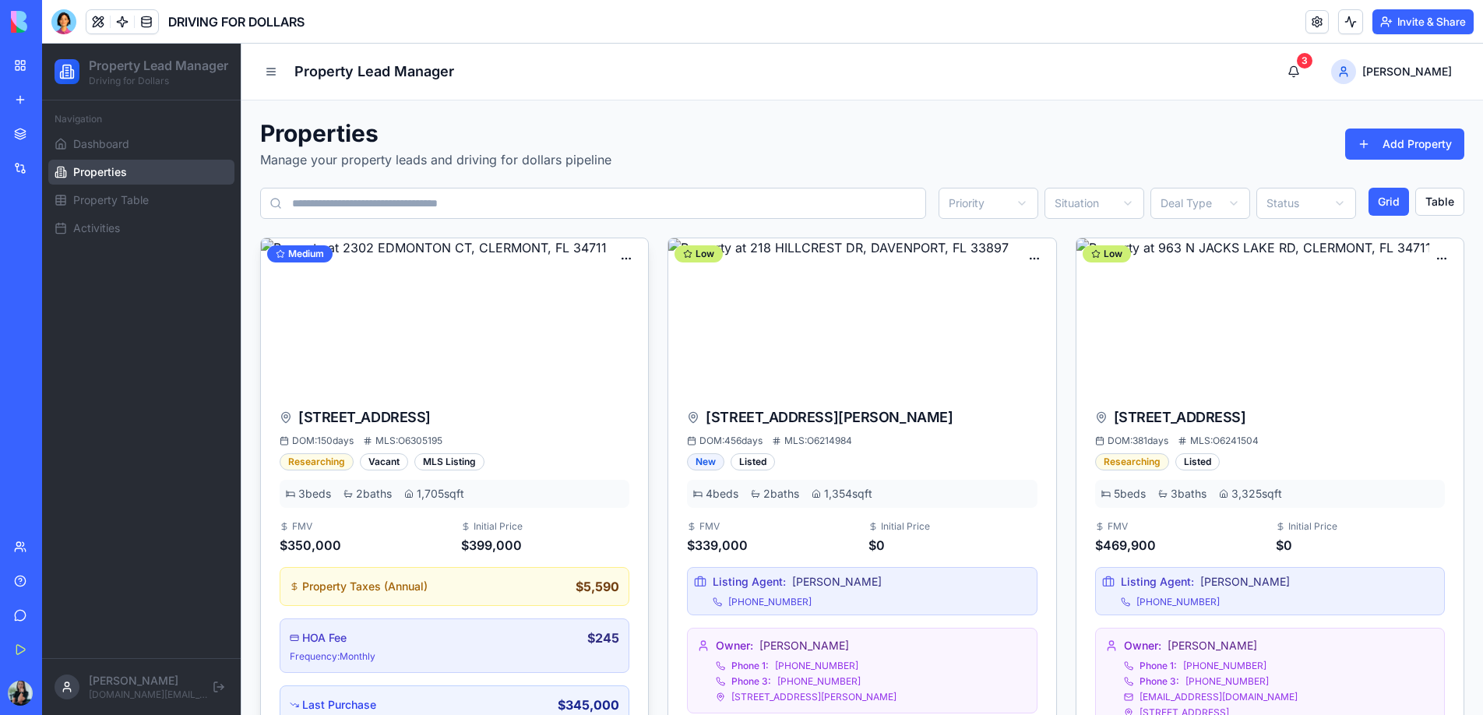
click at [594, 298] on div "Edit" at bounding box center [580, 292] width 115 height 25
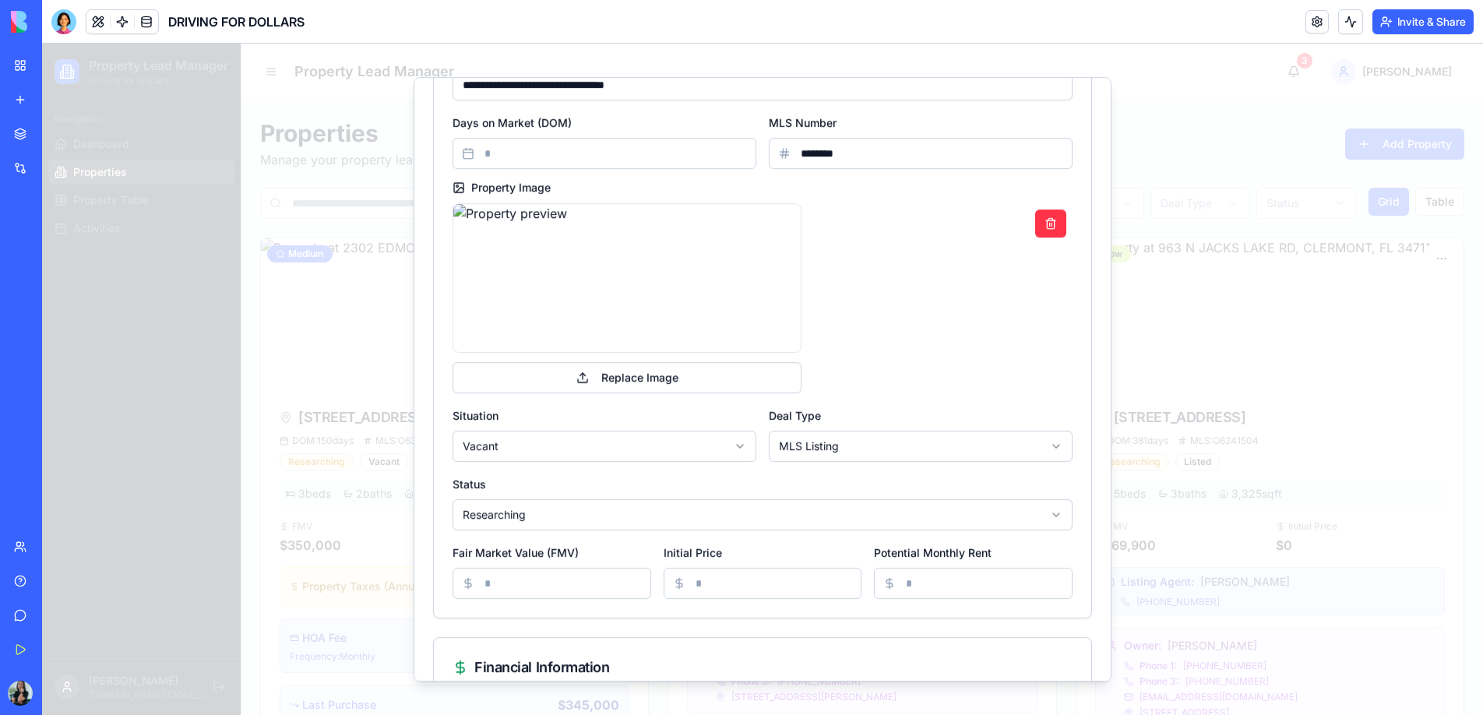
scroll to position [143, 0]
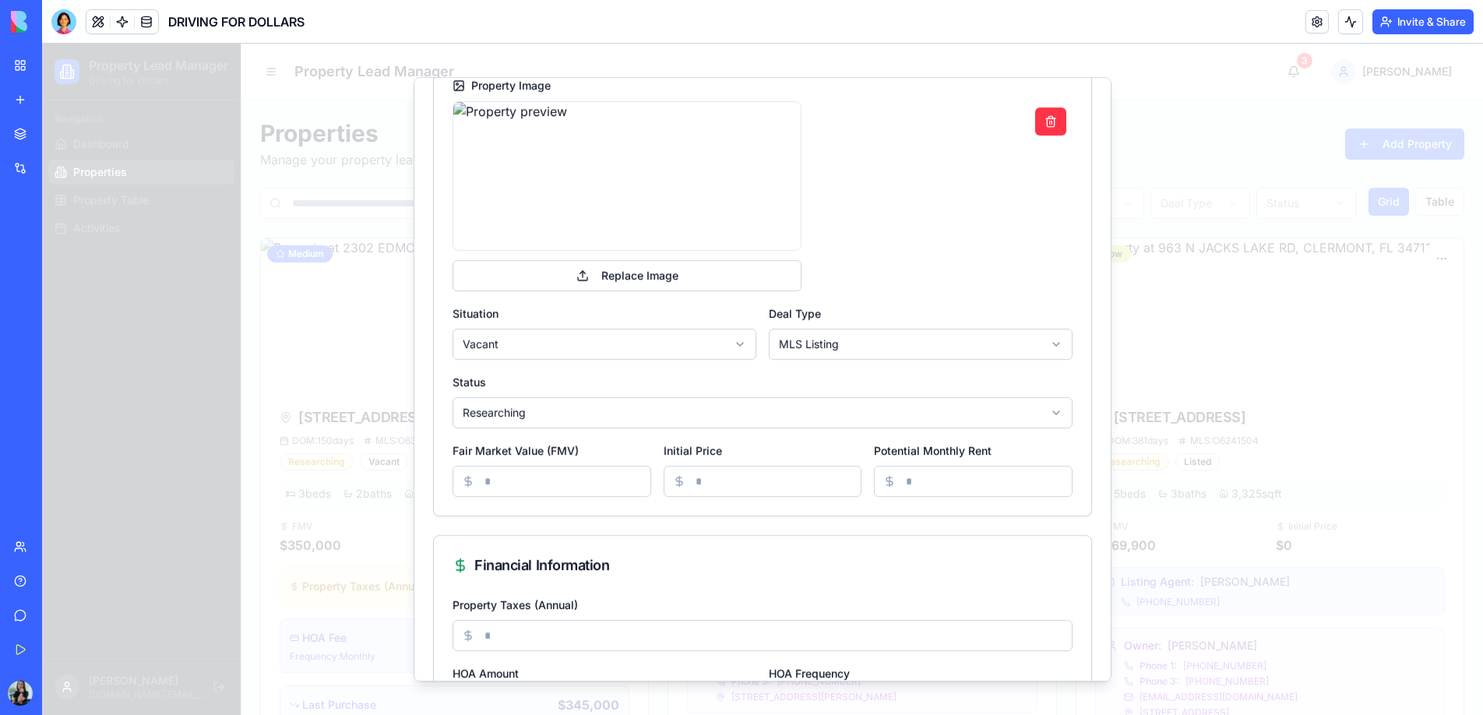
scroll to position [241, 0]
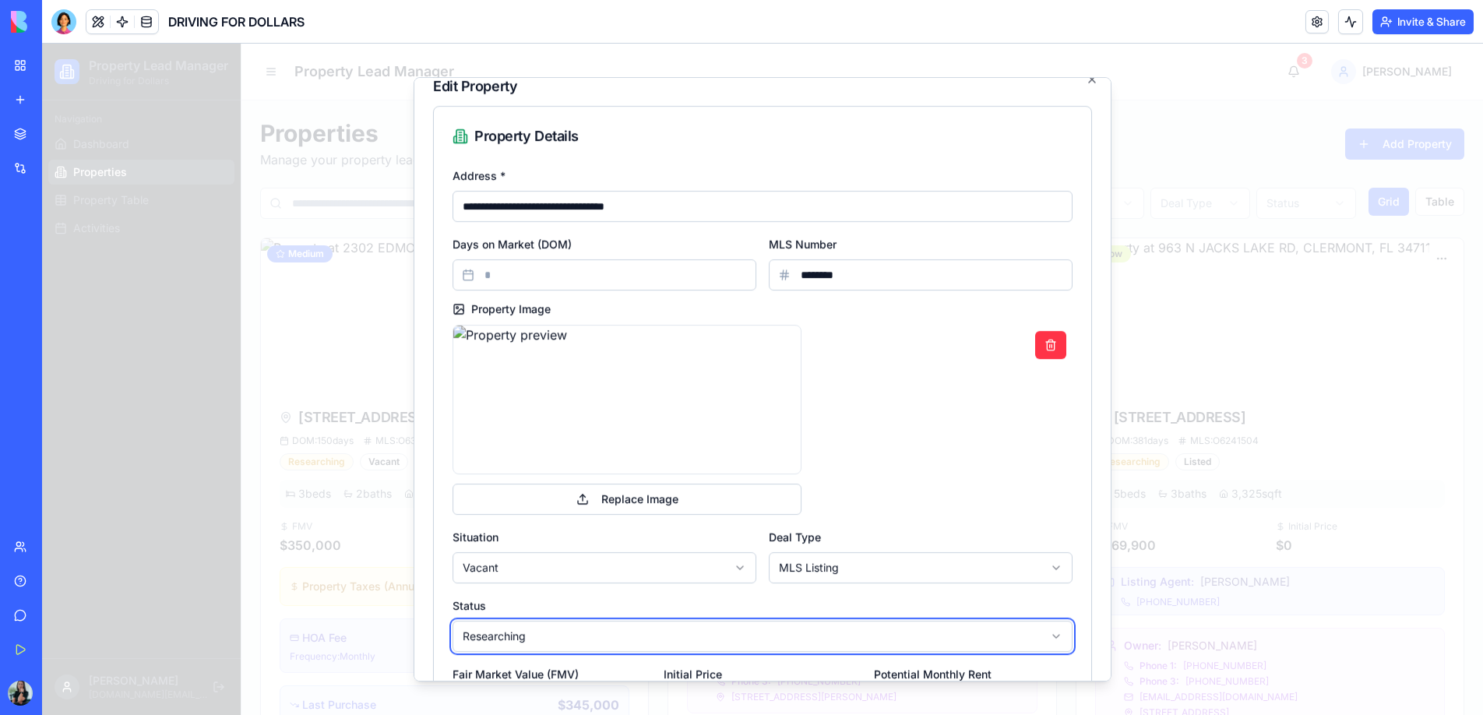
scroll to position [0, 0]
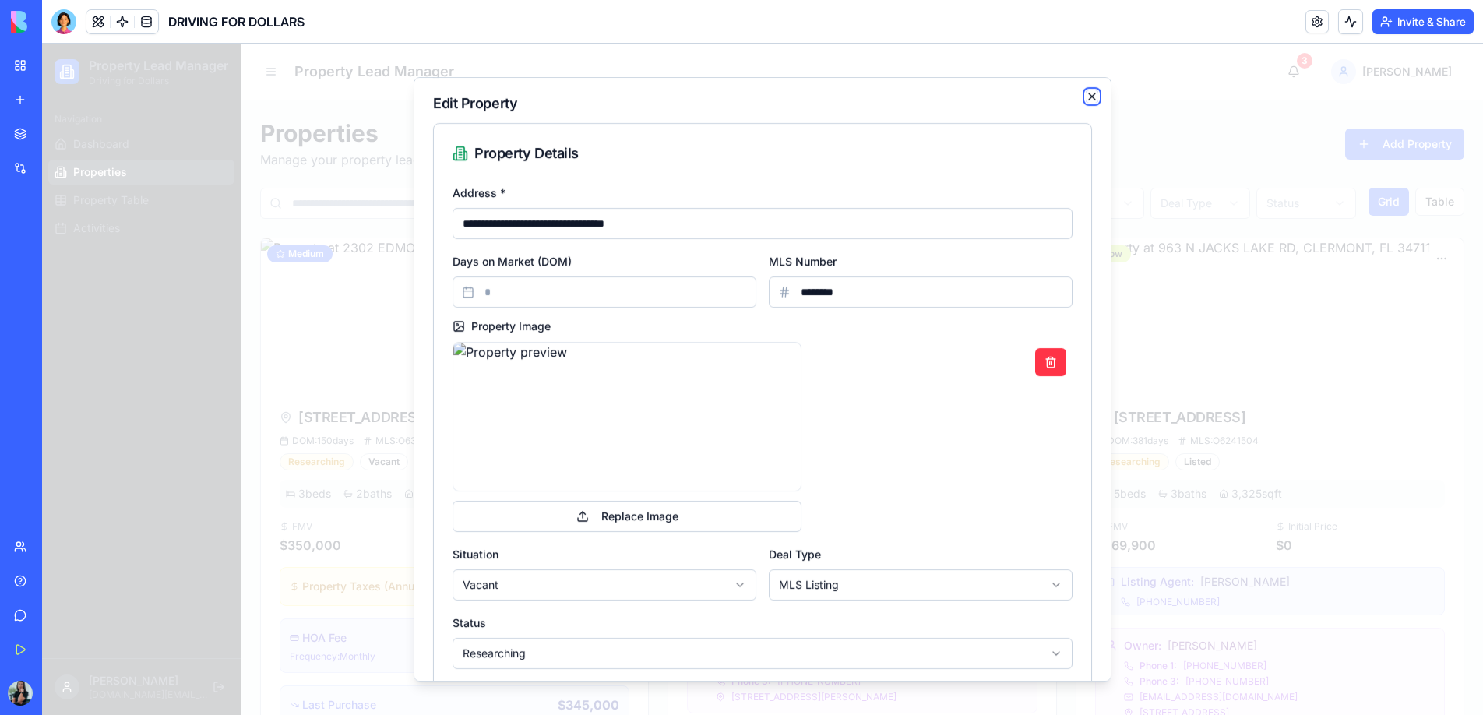
click at [1089, 102] on icon "button" at bounding box center [1092, 96] width 12 height 12
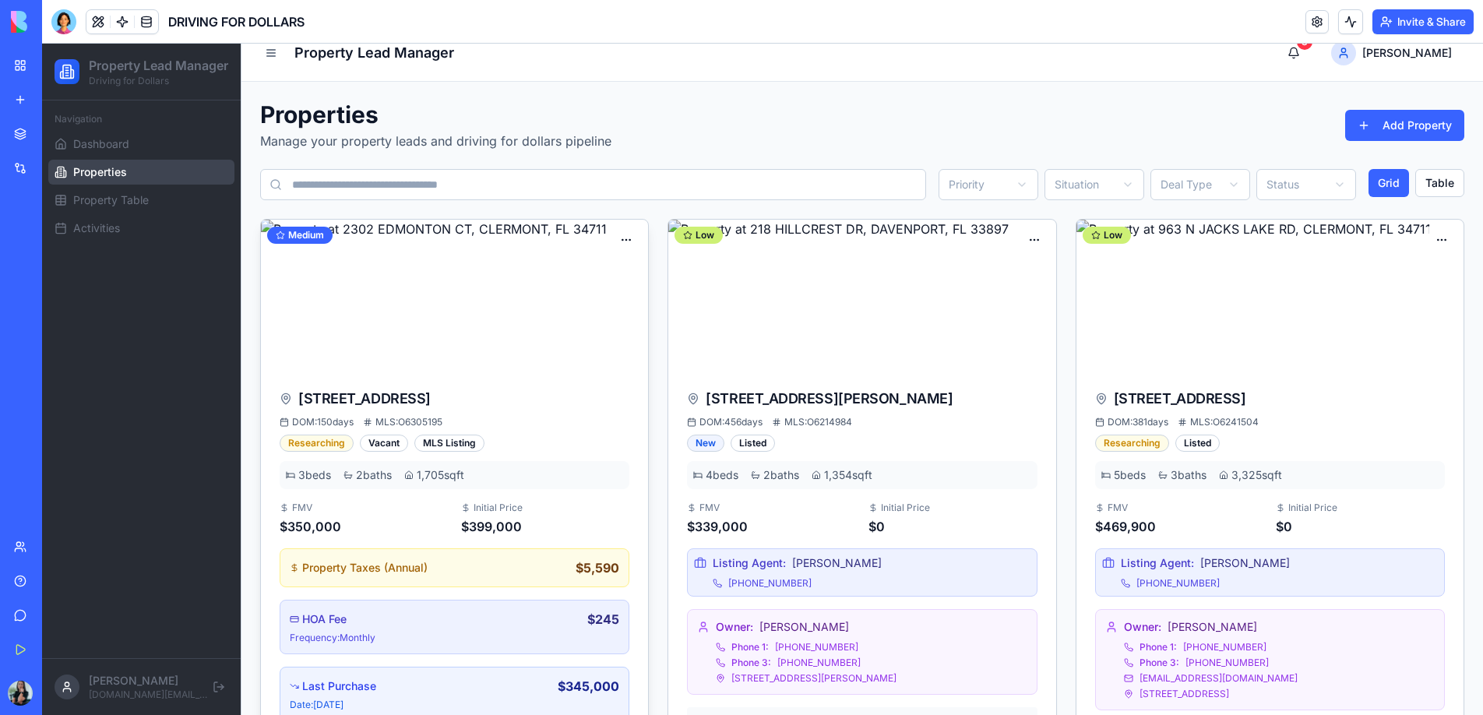
scroll to position [10, 0]
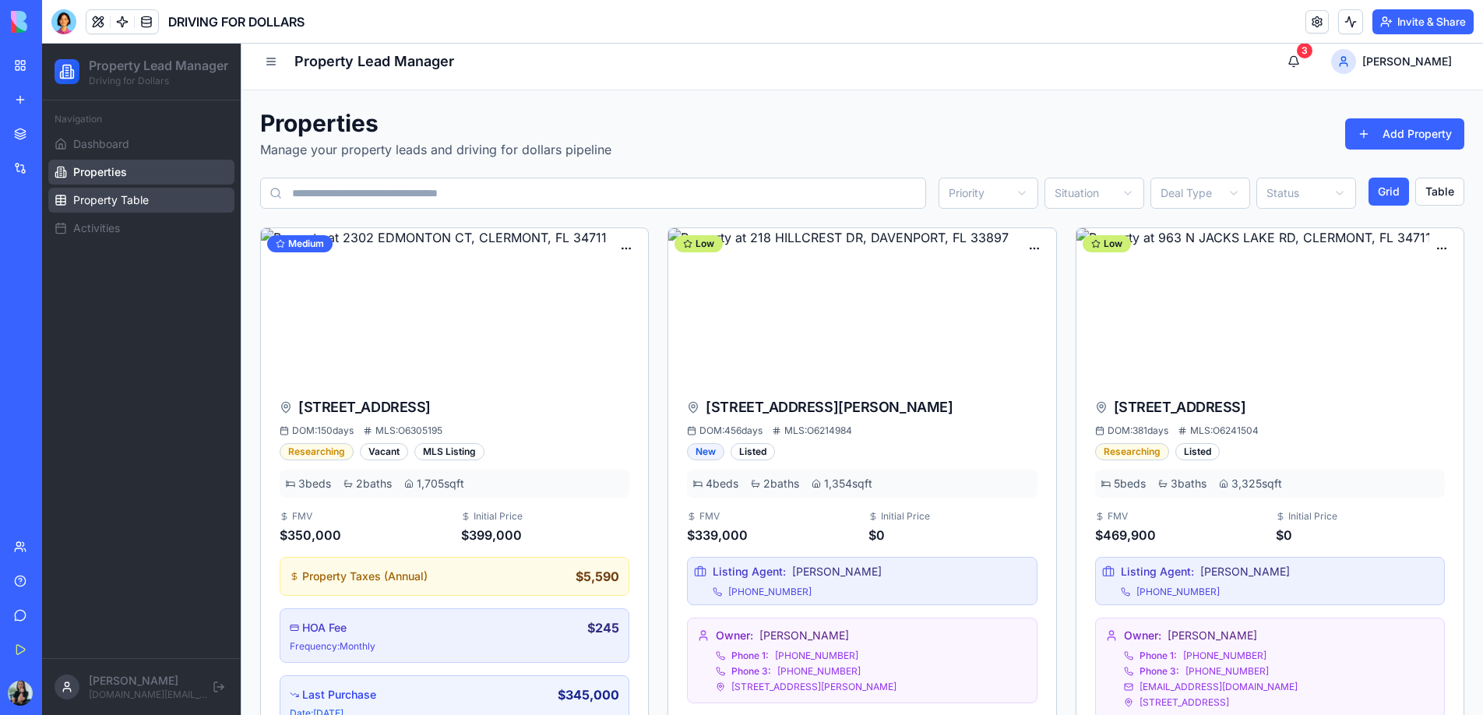
click at [160, 213] on link "Property Table" at bounding box center [141, 200] width 186 height 25
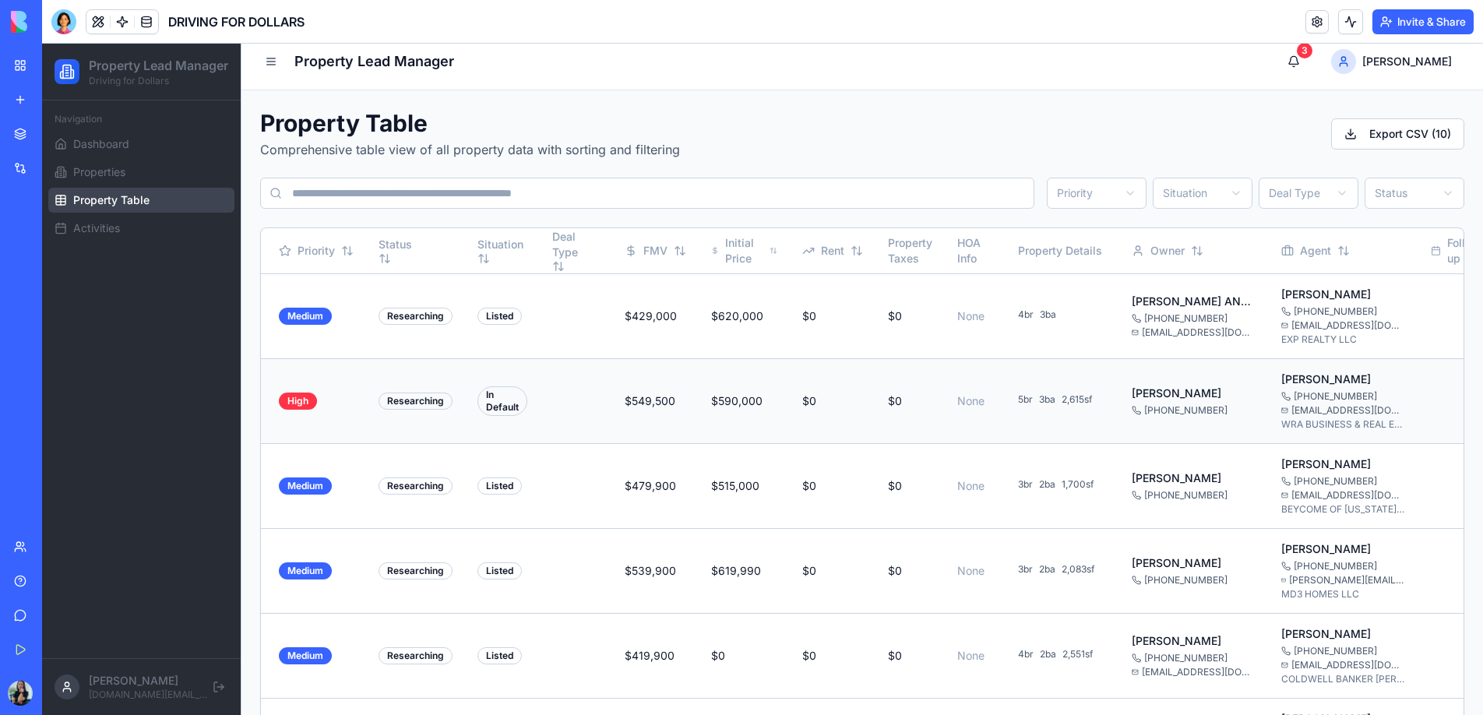
scroll to position [0, 174]
click at [1419, 133] on button "Export CSV ( 10 )" at bounding box center [1397, 133] width 133 height 31
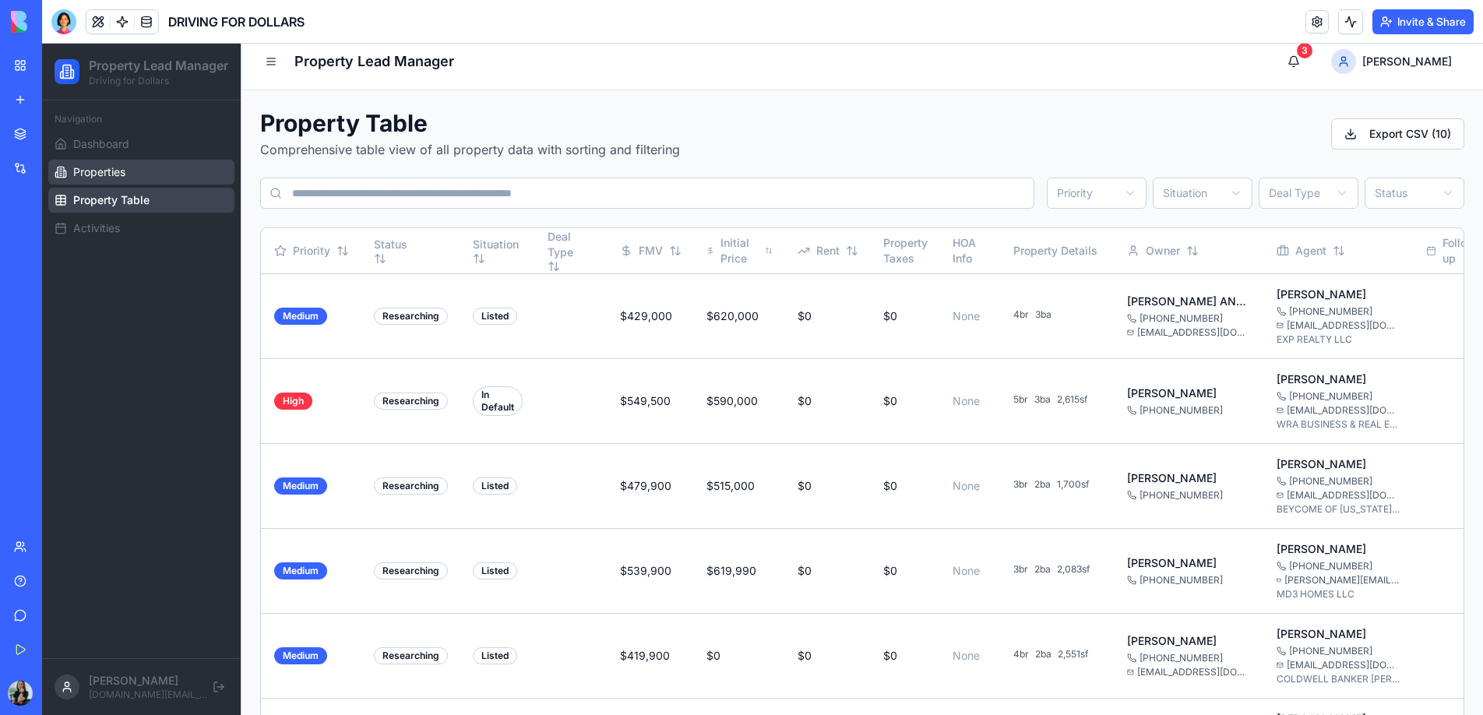
click at [111, 180] on span "Properties" at bounding box center [99, 172] width 52 height 16
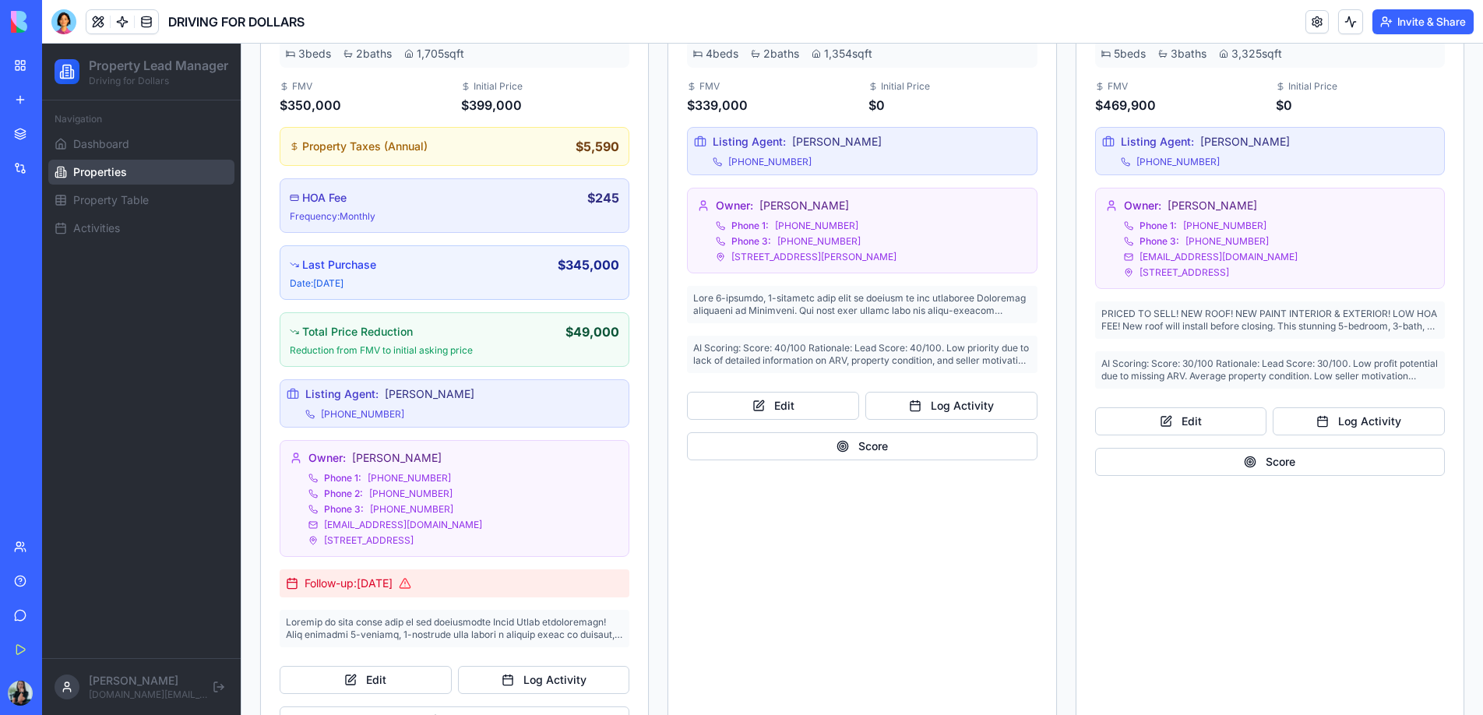
scroll to position [438, 0]
click at [23, 63] on link "My Workspace" at bounding box center [36, 65] width 62 height 31
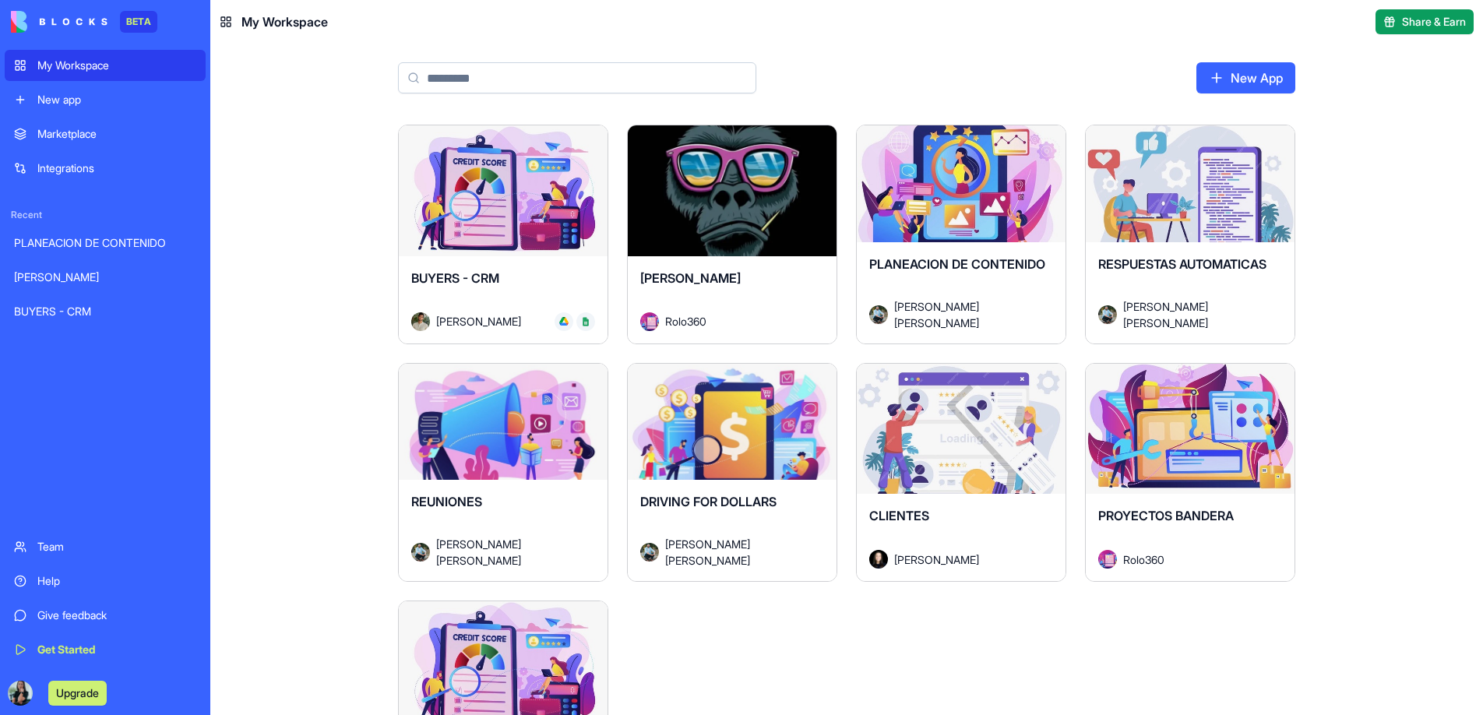
click at [1158, 262] on div "RESPUESTAS AUTOMATICAS [PERSON_NAME] [PERSON_NAME]" at bounding box center [1190, 292] width 209 height 101
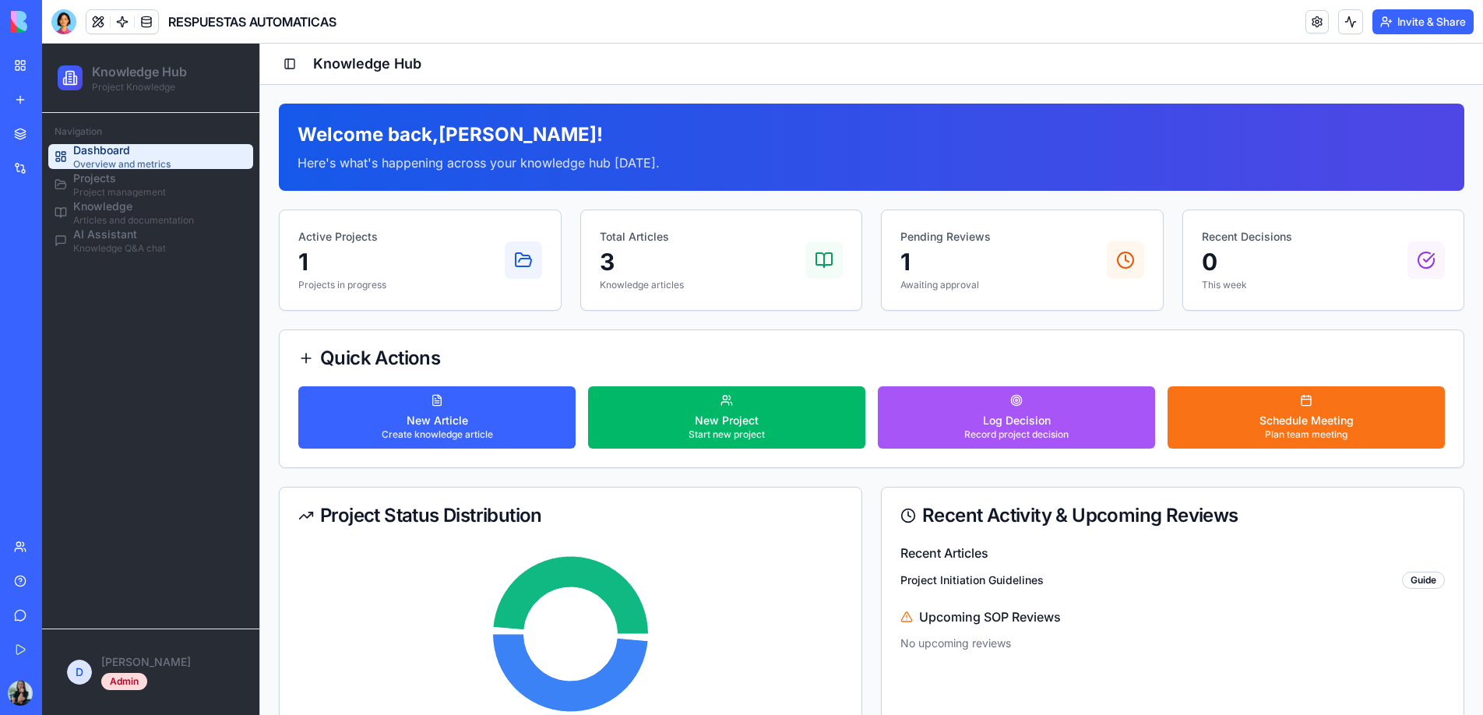
click at [33, 63] on link "My Workspace" at bounding box center [36, 65] width 62 height 31
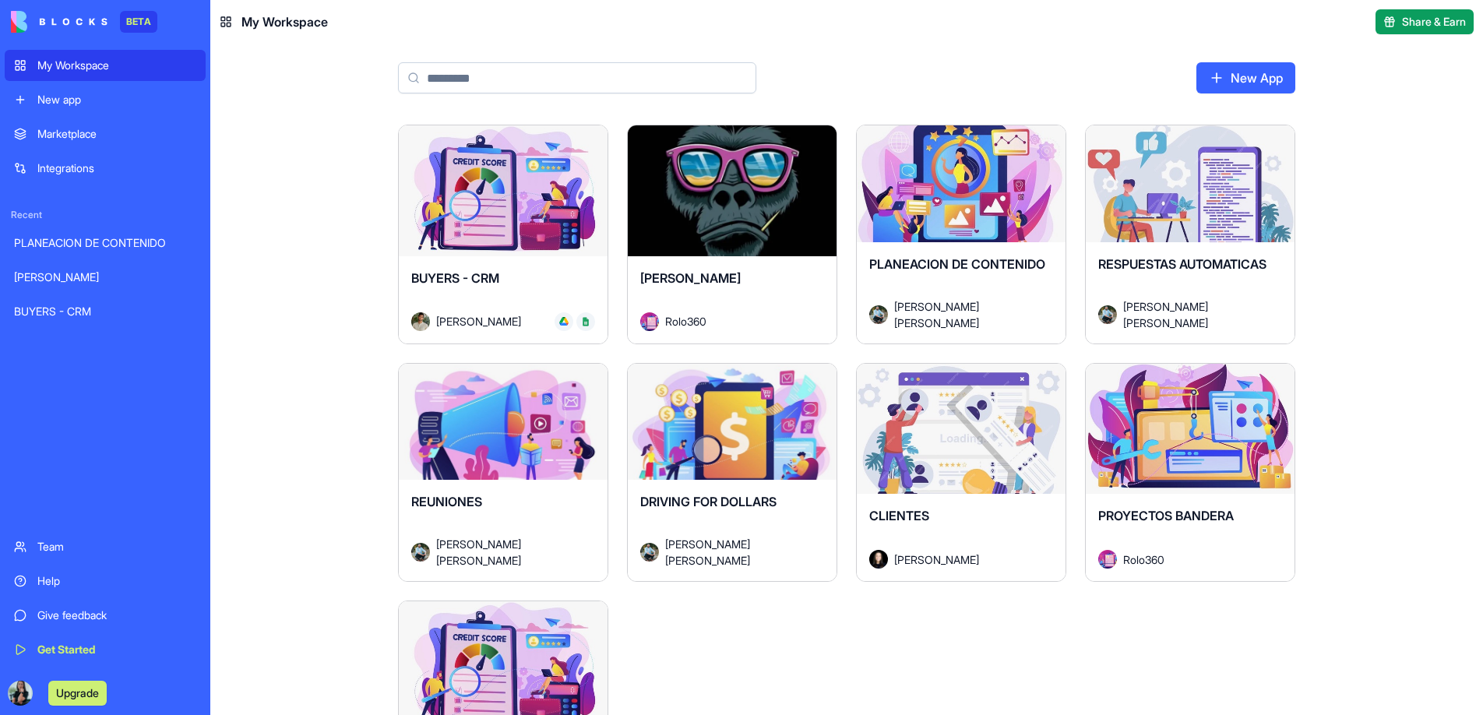
click at [800, 322] on div "Rolo360" at bounding box center [732, 321] width 184 height 19
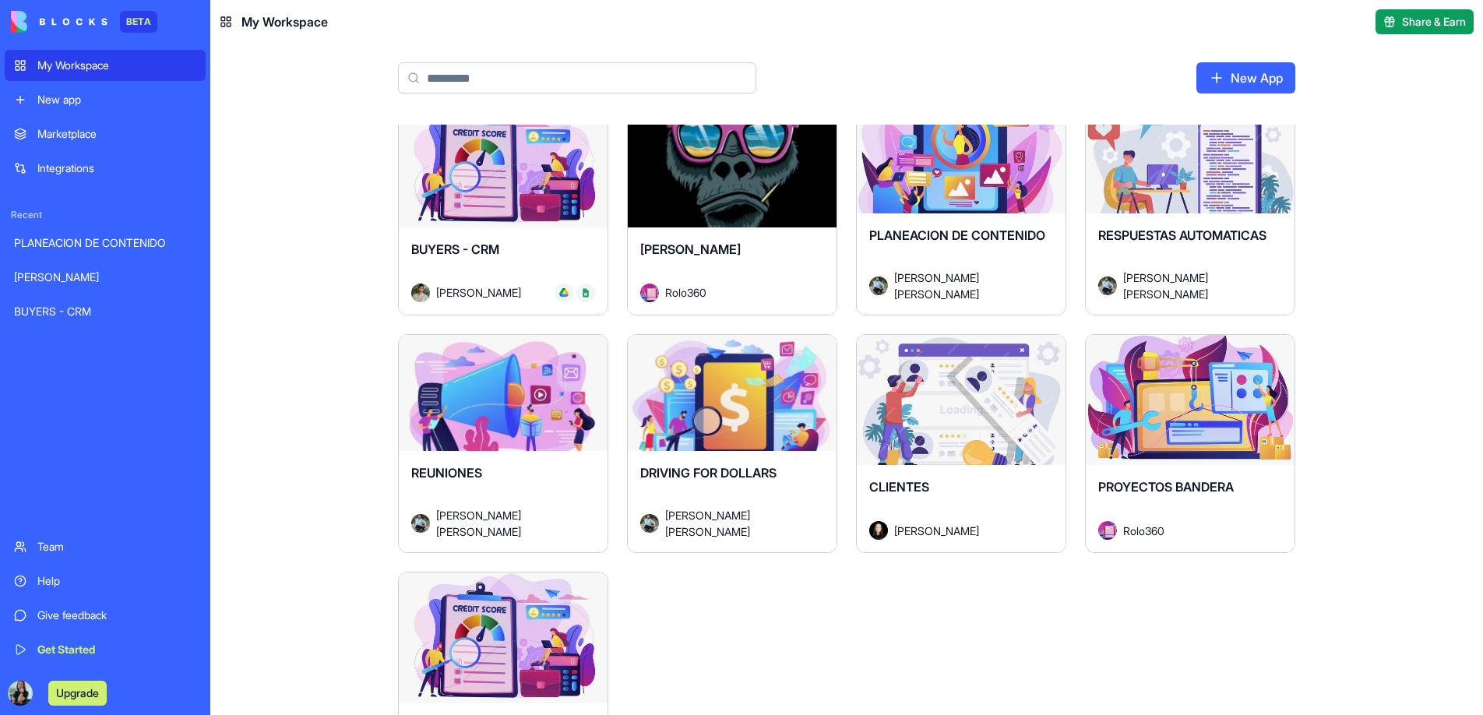
scroll to position [28, 0]
click at [1228, 71] on link "New App" at bounding box center [1245, 77] width 99 height 31
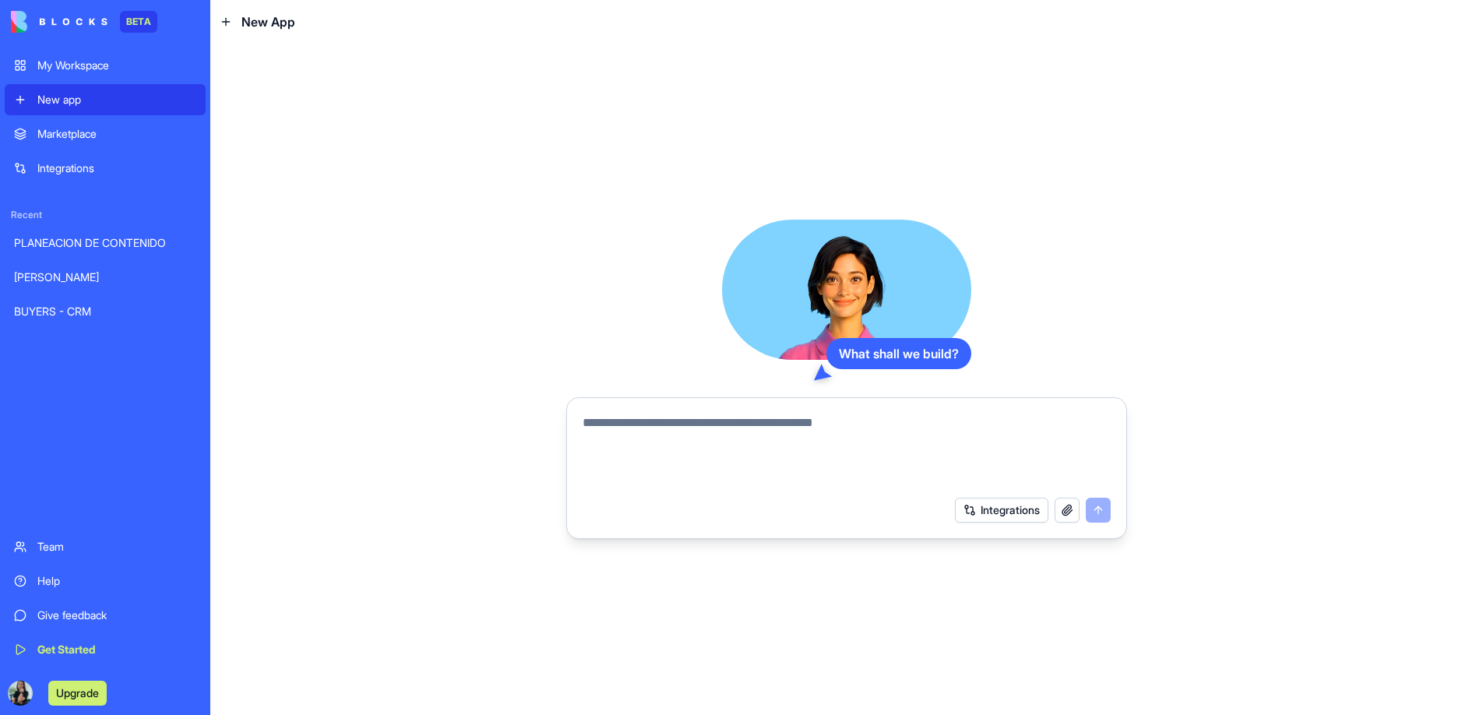
click at [116, 137] on div "Marketplace" at bounding box center [116, 134] width 159 height 16
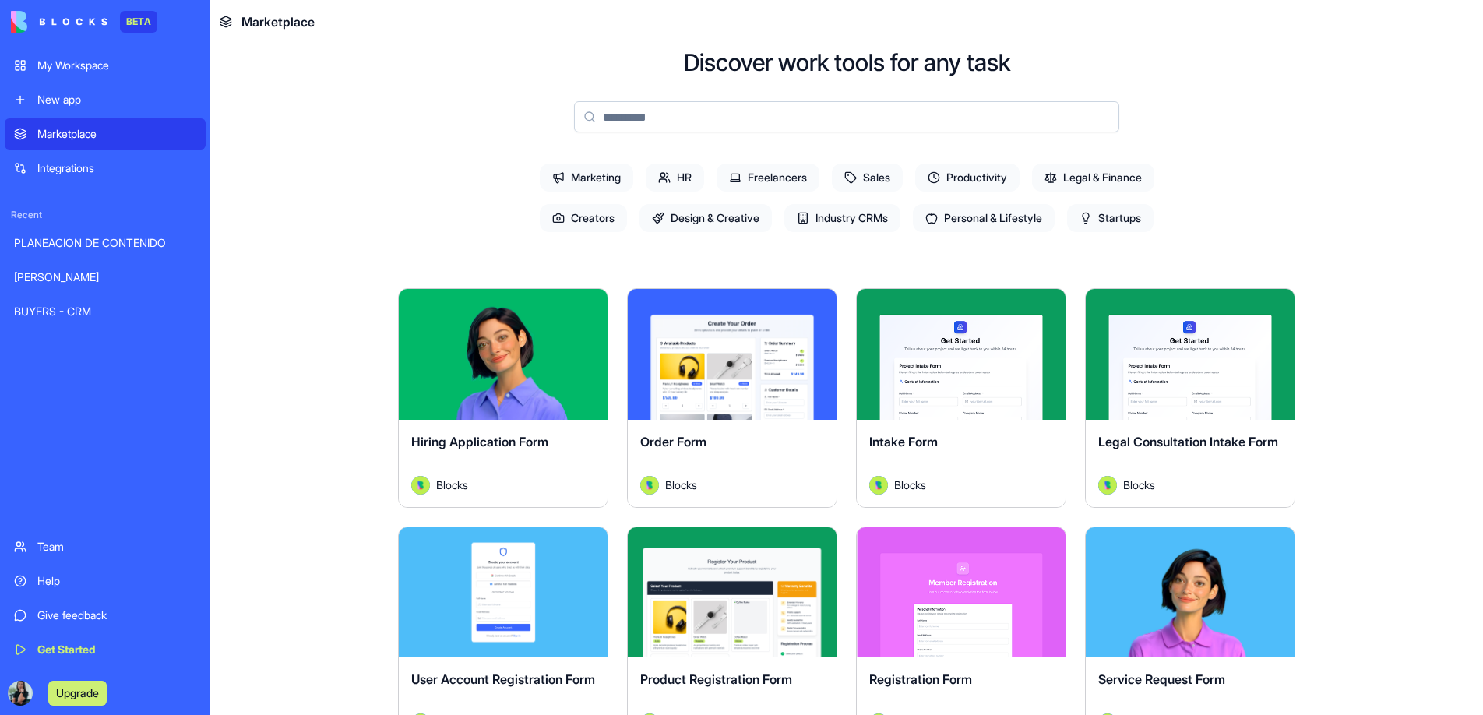
scroll to position [75, 0]
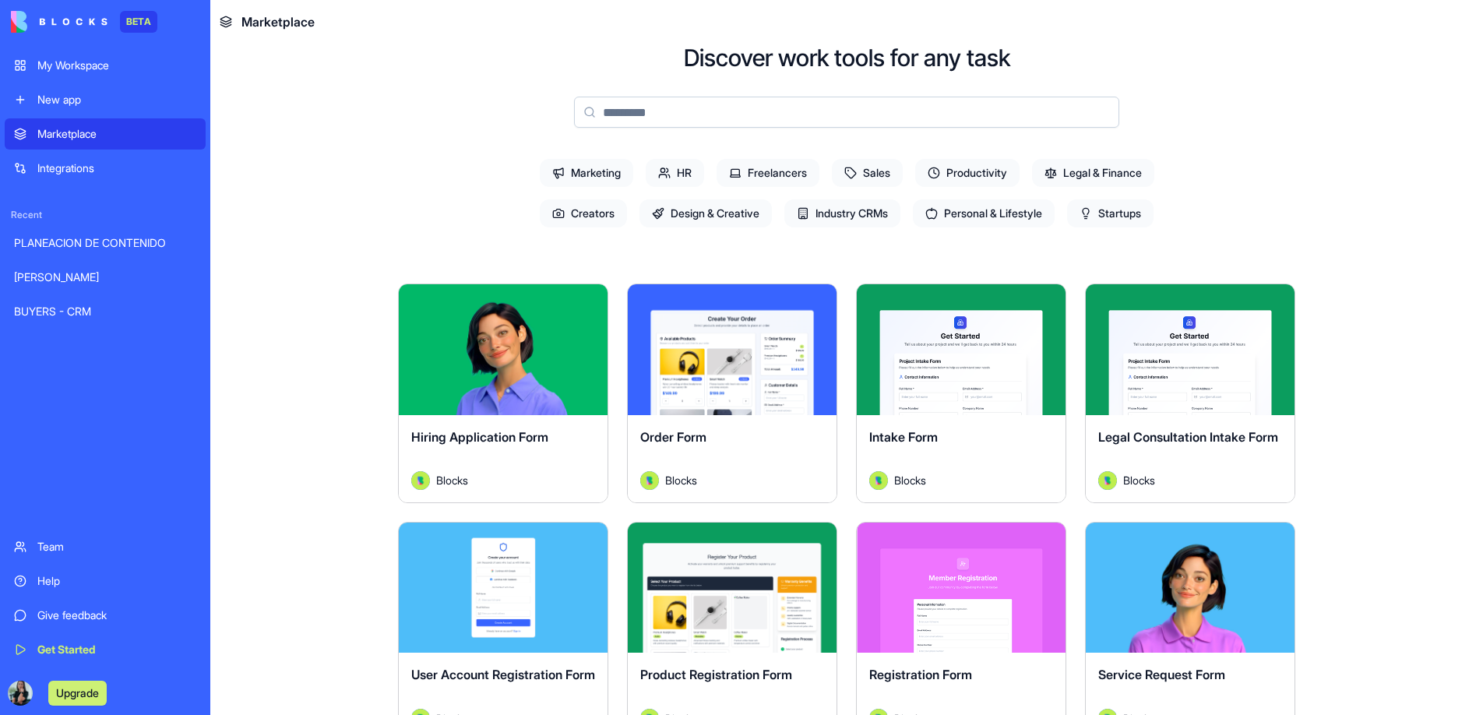
click at [132, 66] on div "My Workspace" at bounding box center [116, 66] width 159 height 16
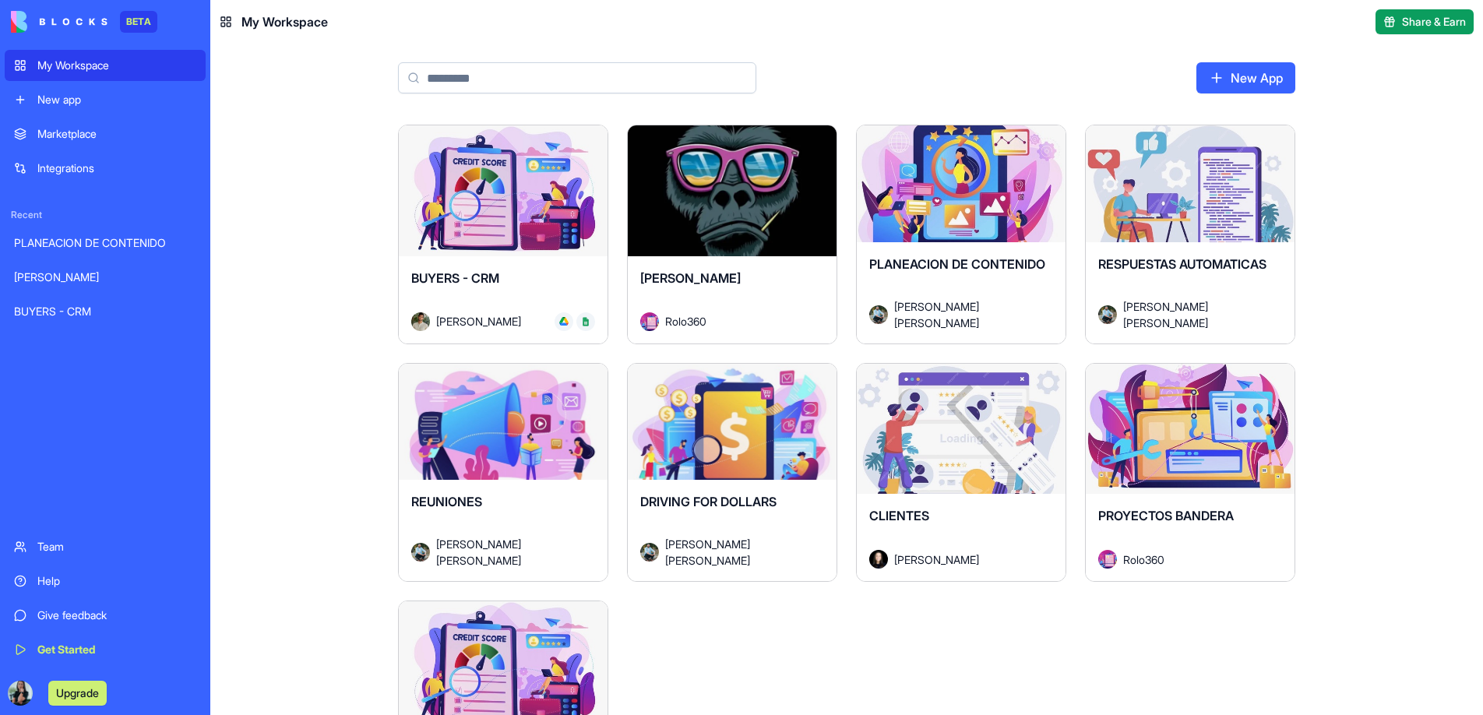
click at [520, 460] on div "Launch" at bounding box center [503, 429] width 209 height 131
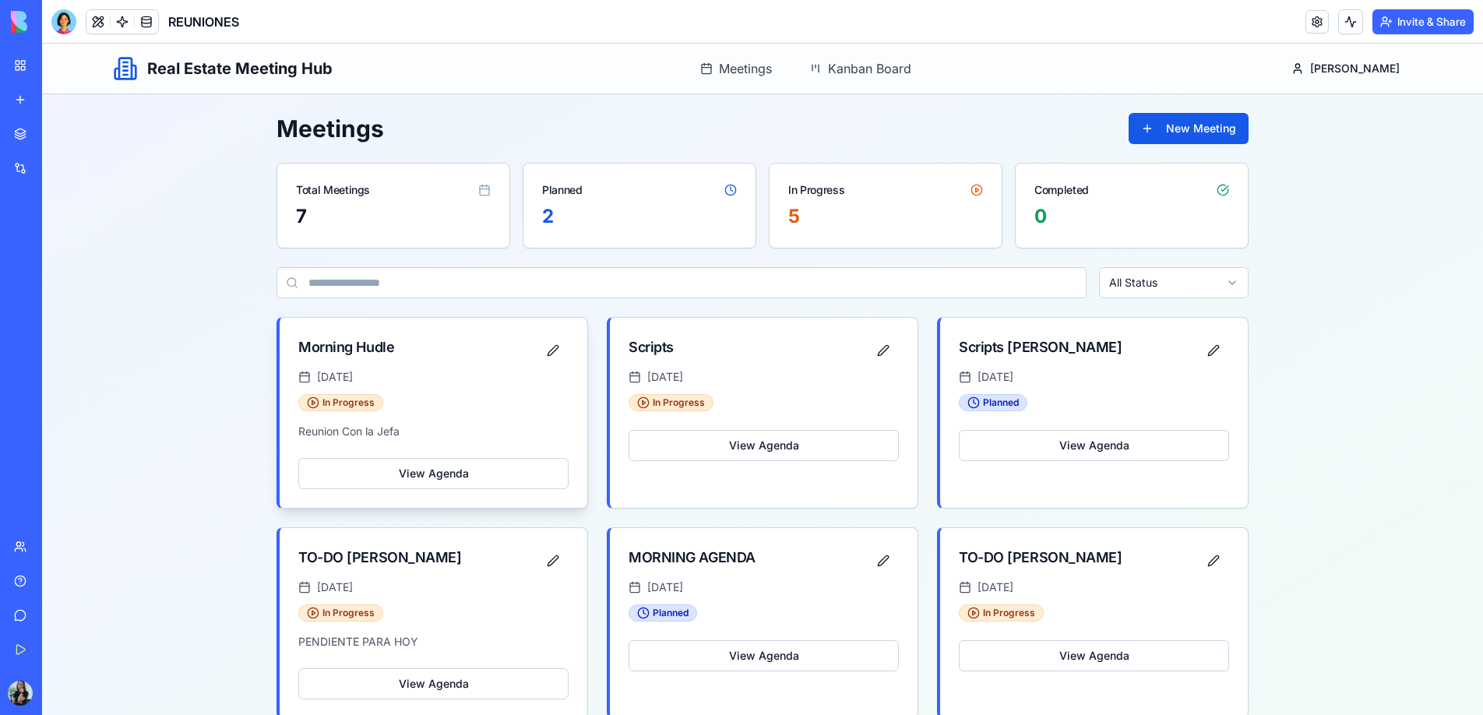
click at [446, 369] on div "[DATE]" at bounding box center [433, 377] width 270 height 16
click at [1162, 135] on button "New Meeting" at bounding box center [1189, 128] width 120 height 31
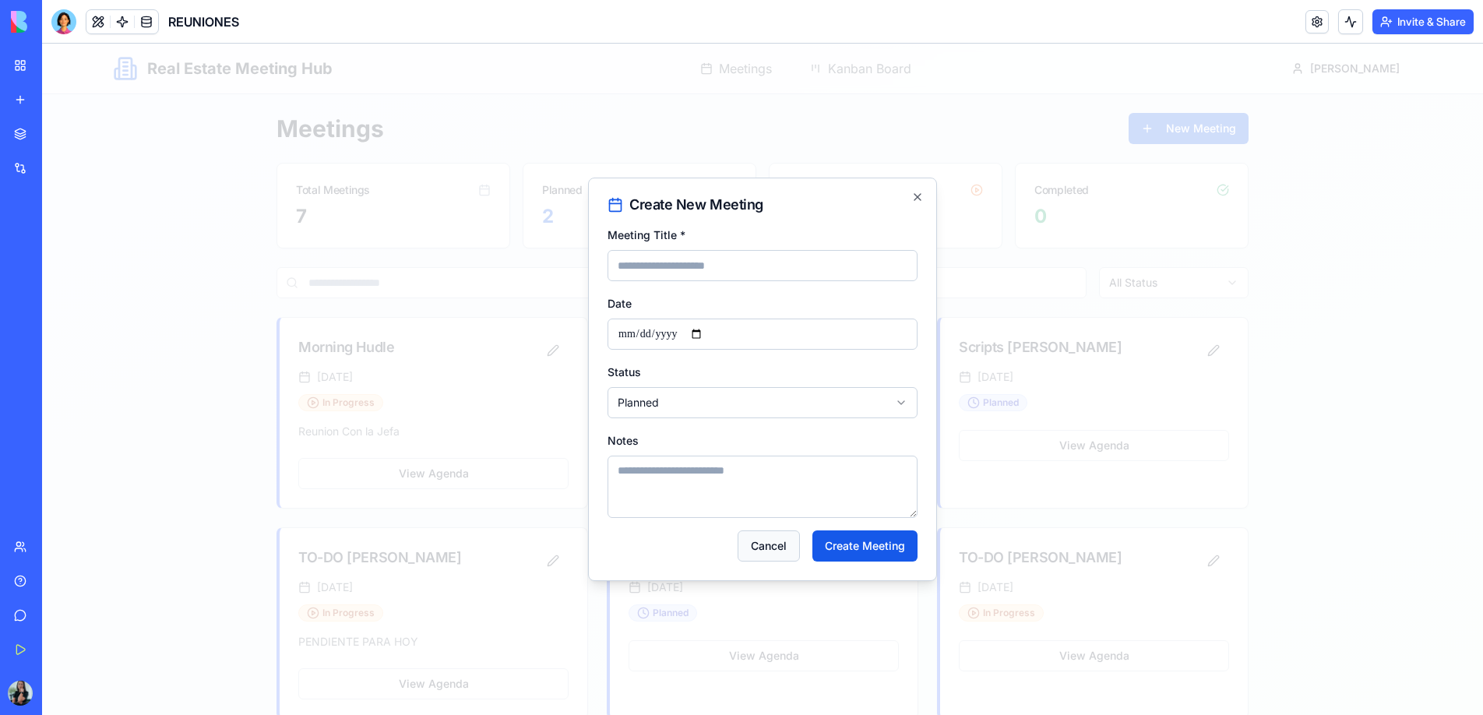
click at [763, 559] on button "Cancel" at bounding box center [769, 545] width 62 height 31
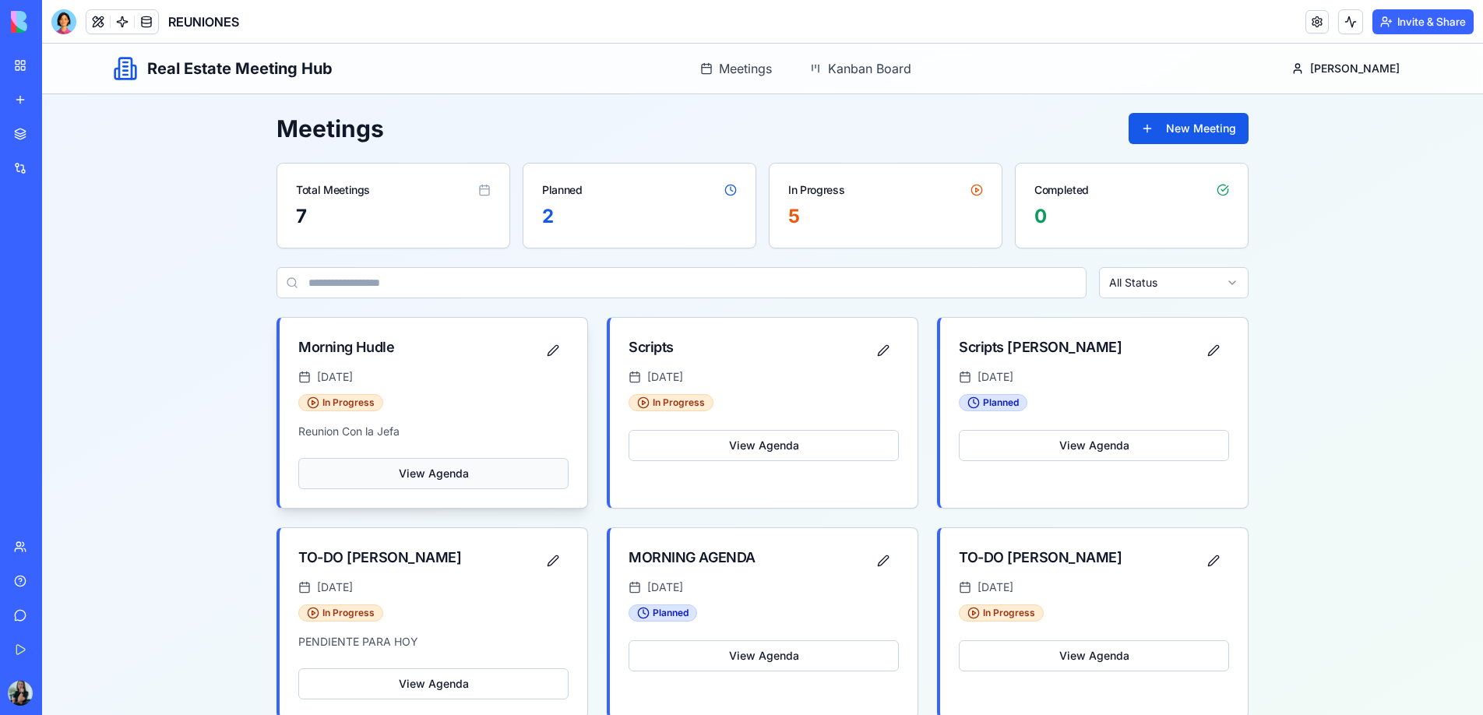
click at [523, 474] on button "View Agenda" at bounding box center [433, 473] width 270 height 31
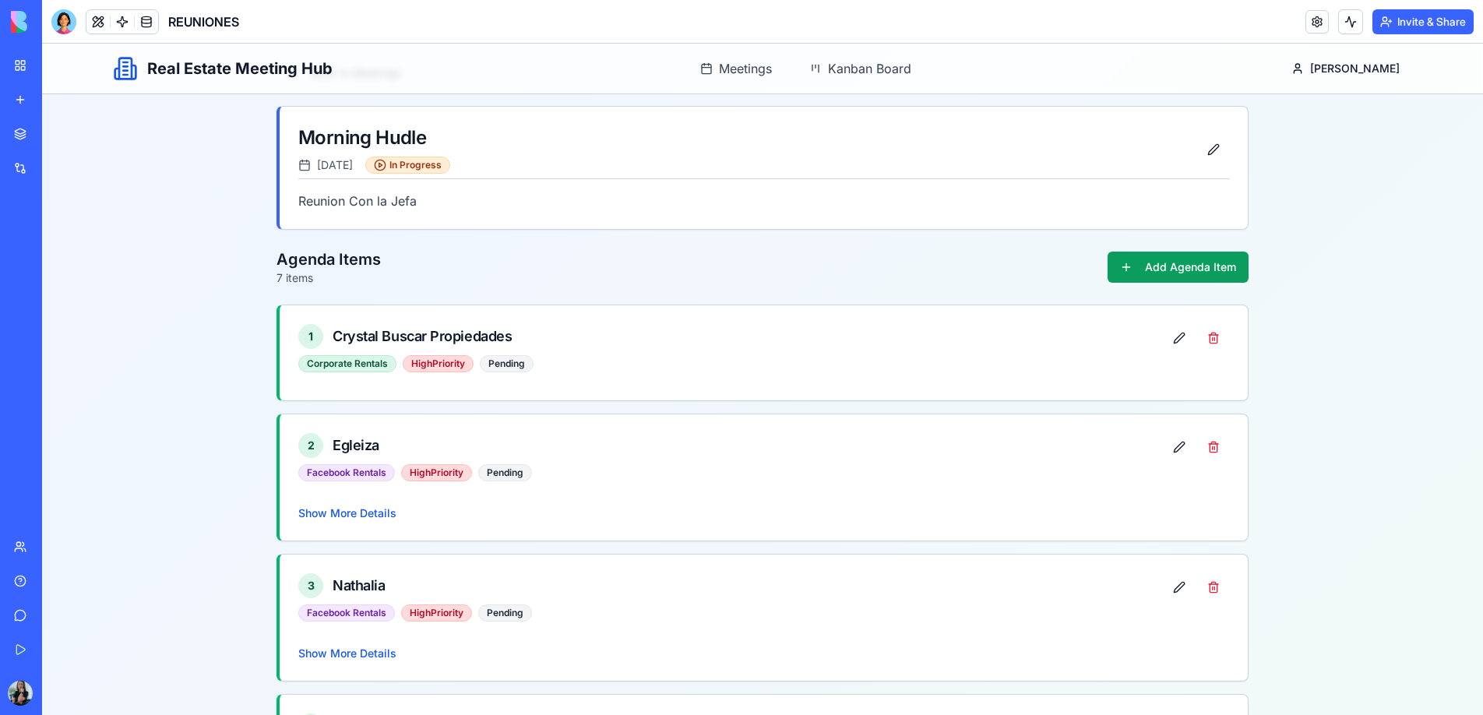
scroll to position [51, 0]
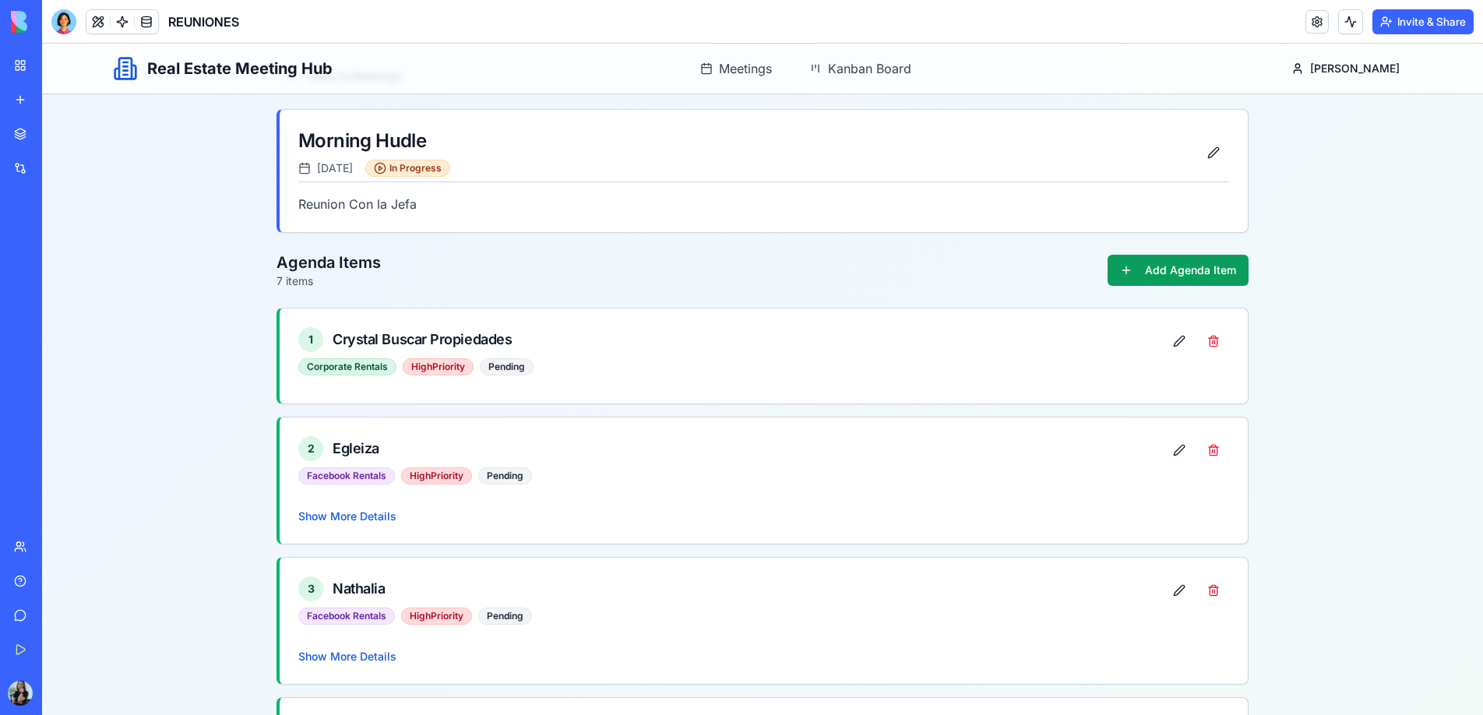
click at [30, 71] on link "My Workspace" at bounding box center [36, 65] width 62 height 31
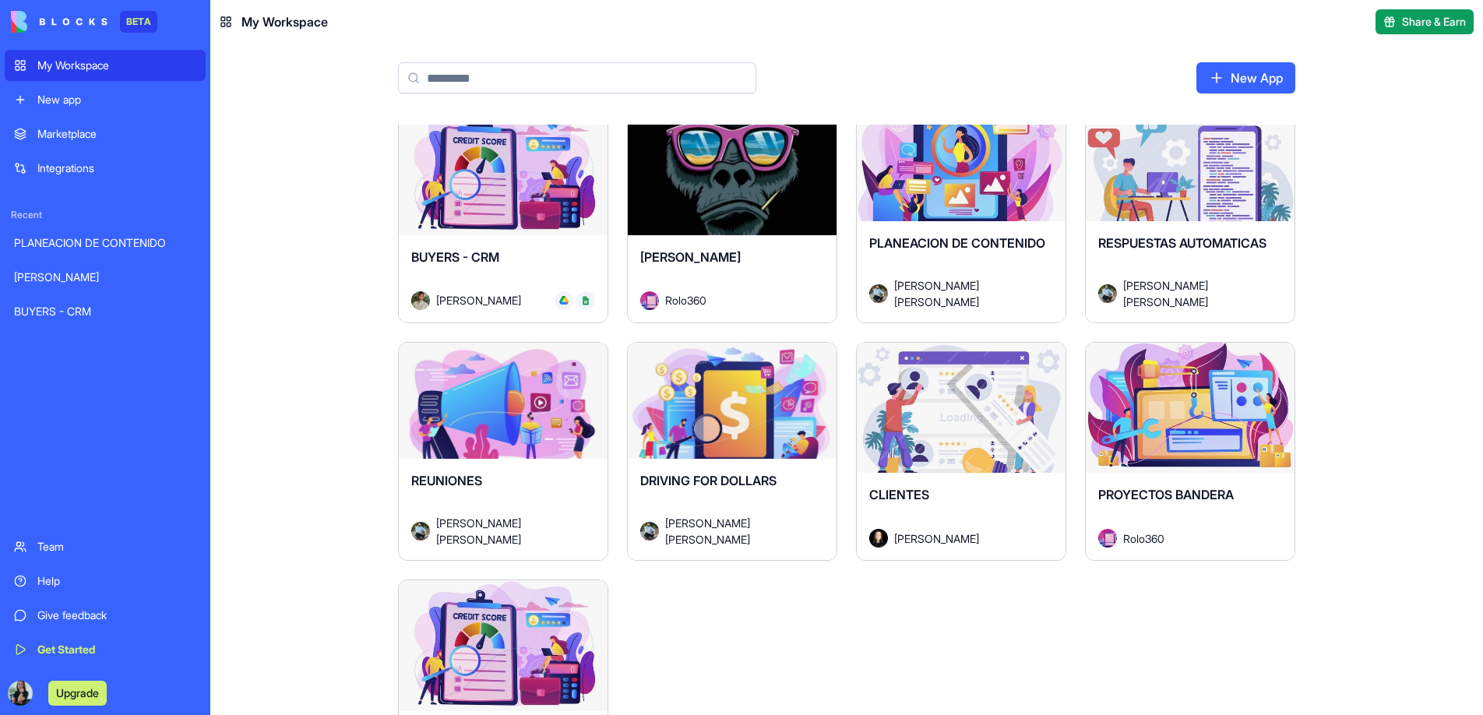
scroll to position [17, 0]
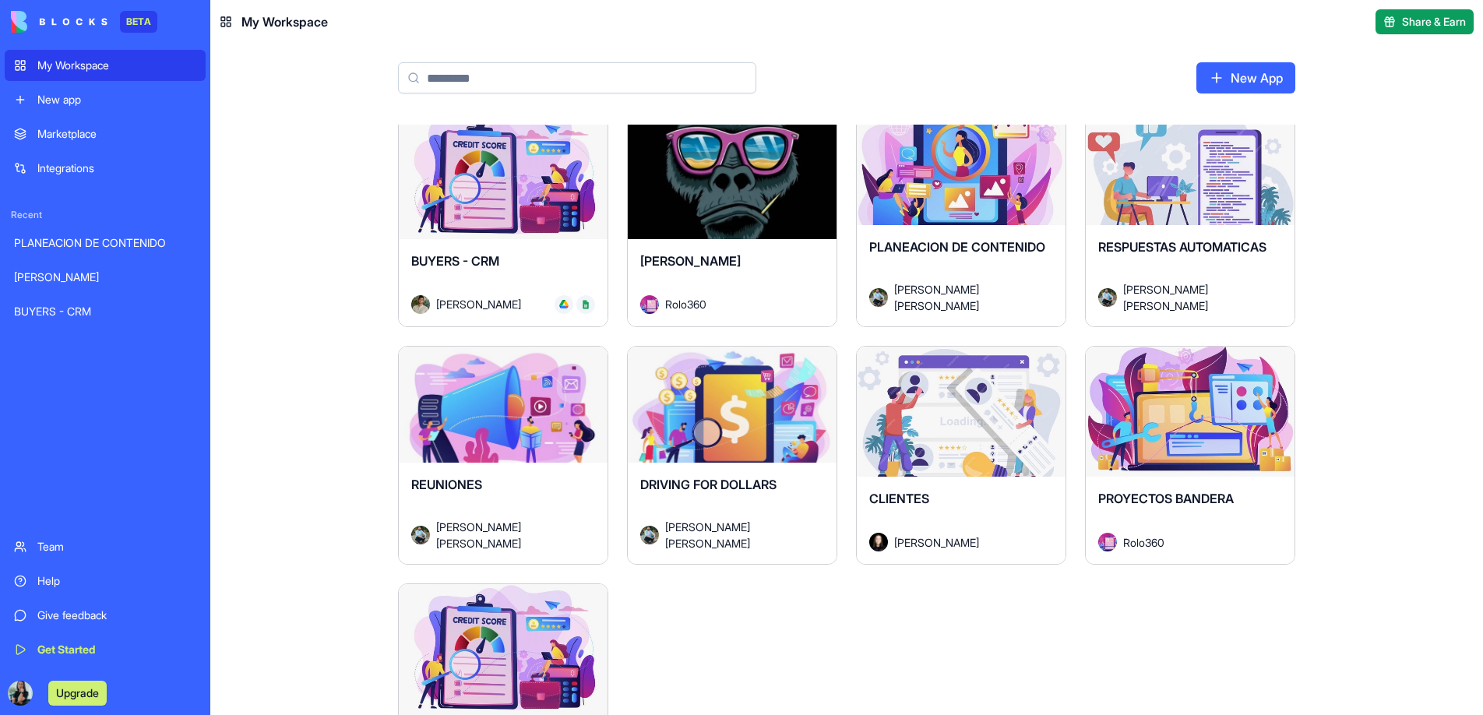
click at [550, 617] on div "Launch" at bounding box center [503, 649] width 209 height 131
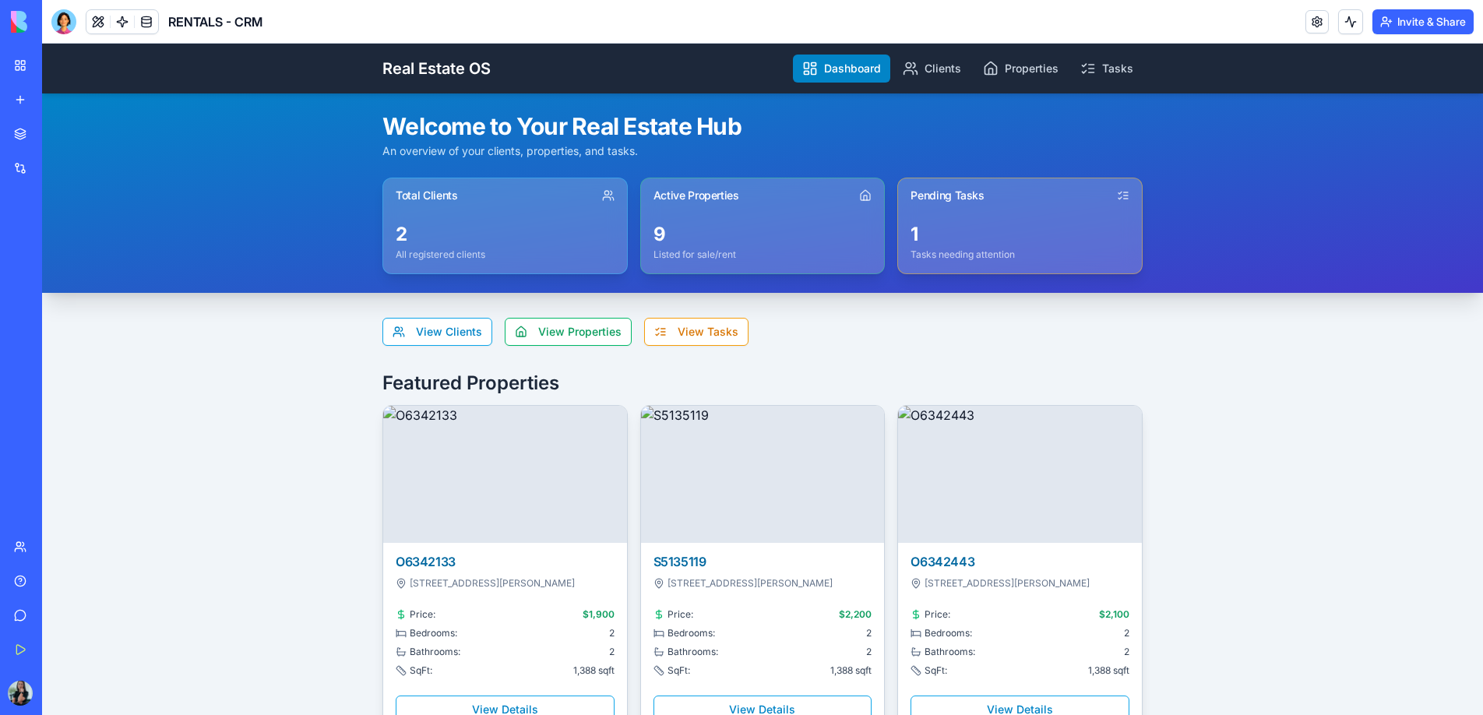
click at [26, 69] on link "My Workspace" at bounding box center [36, 65] width 62 height 31
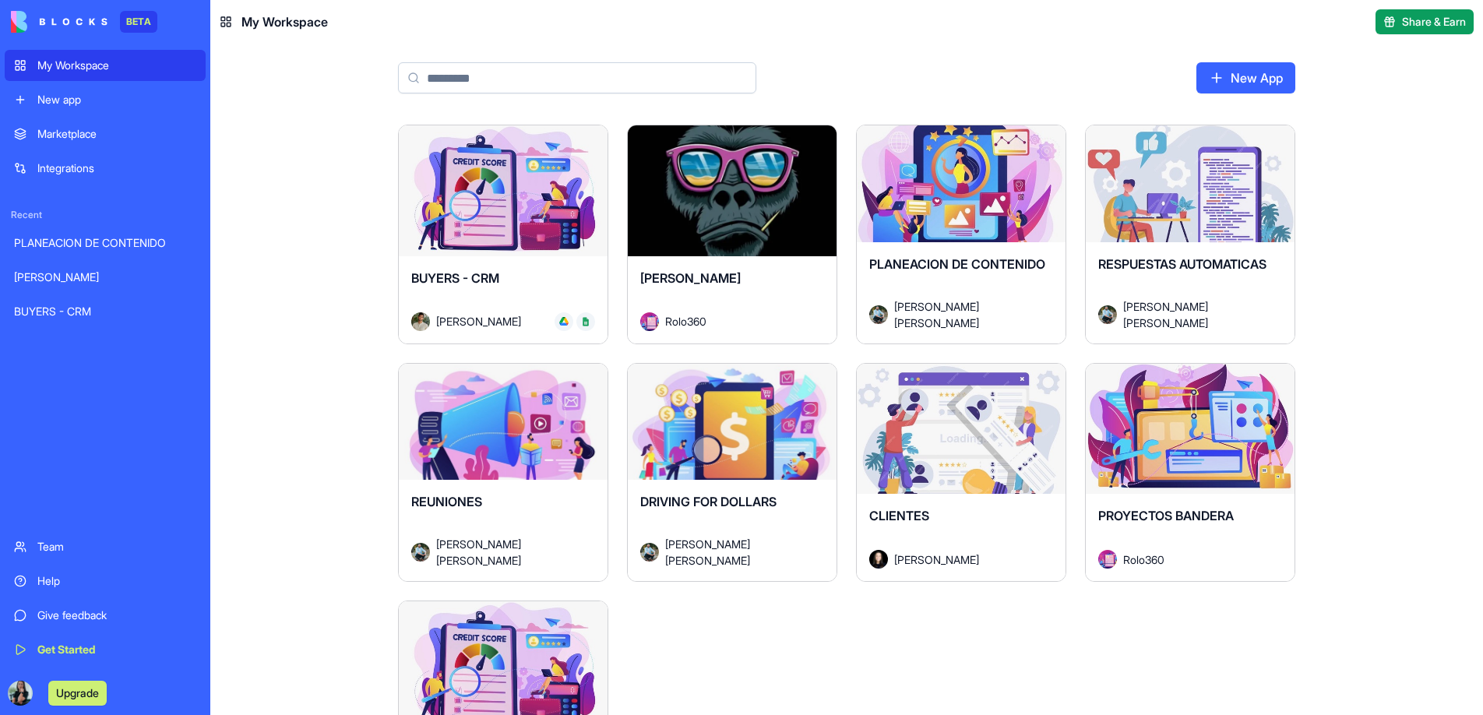
click at [700, 408] on div "Launch" at bounding box center [732, 429] width 209 height 131
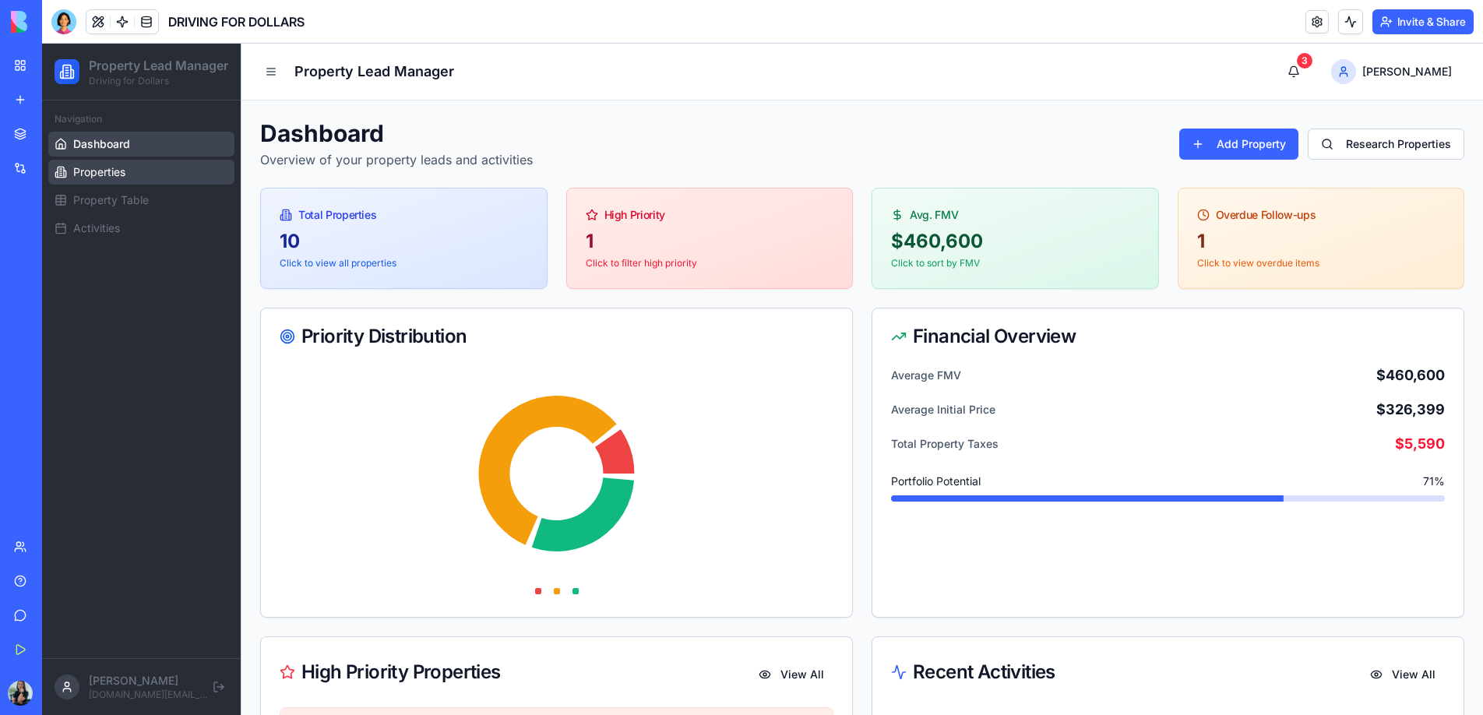
click at [169, 185] on link "Properties" at bounding box center [141, 172] width 186 height 25
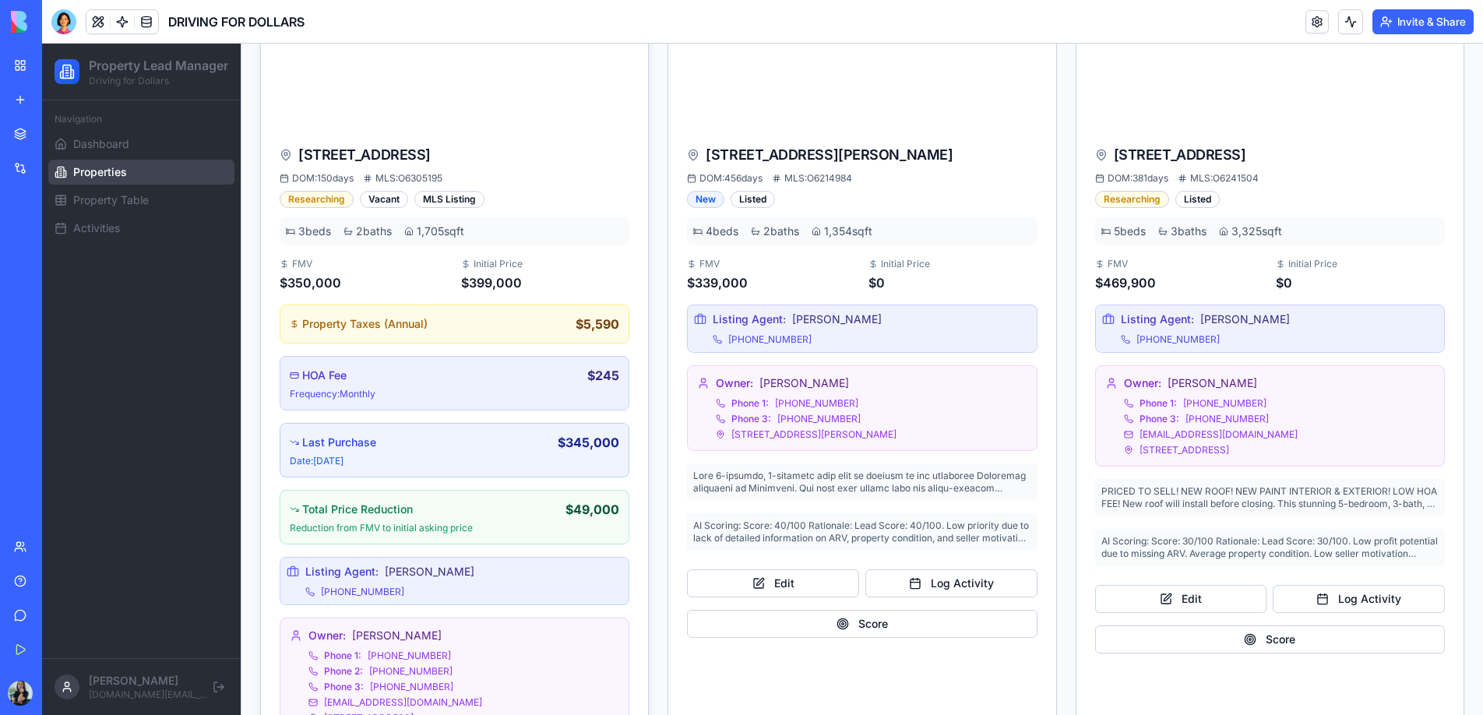
scroll to position [261, 0]
